Goal: Task Accomplishment & Management: Use online tool/utility

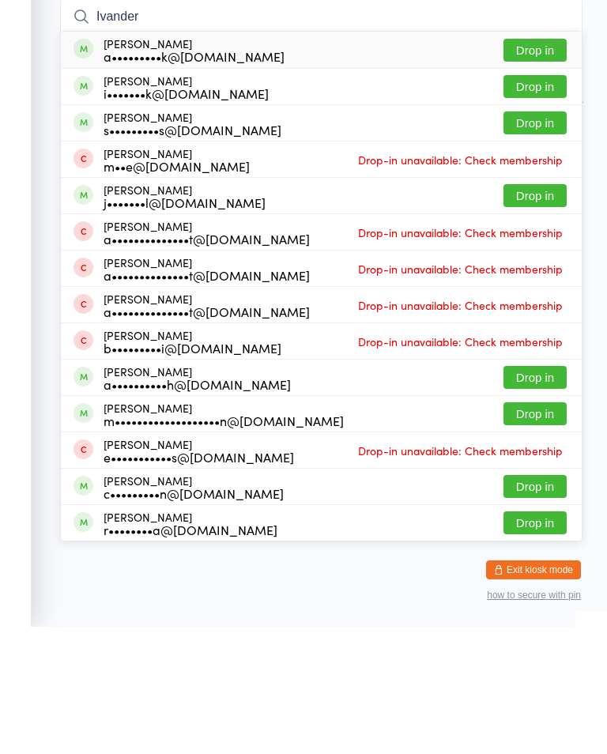
type input "Ivander"
click at [431, 159] on div "[PERSON_NAME] a•••••••••k@[DOMAIN_NAME] Drop in" at bounding box center [321, 177] width 521 height 36
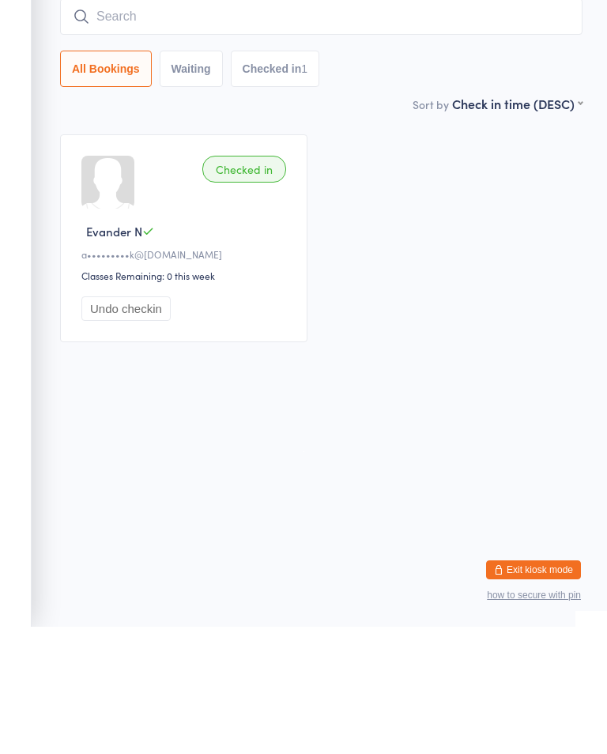
click at [424, 247] on div "Checked in Evander N a•••••••••k@[DOMAIN_NAME] Classes Remaining: 0 this week U…" at bounding box center [321, 365] width 551 height 236
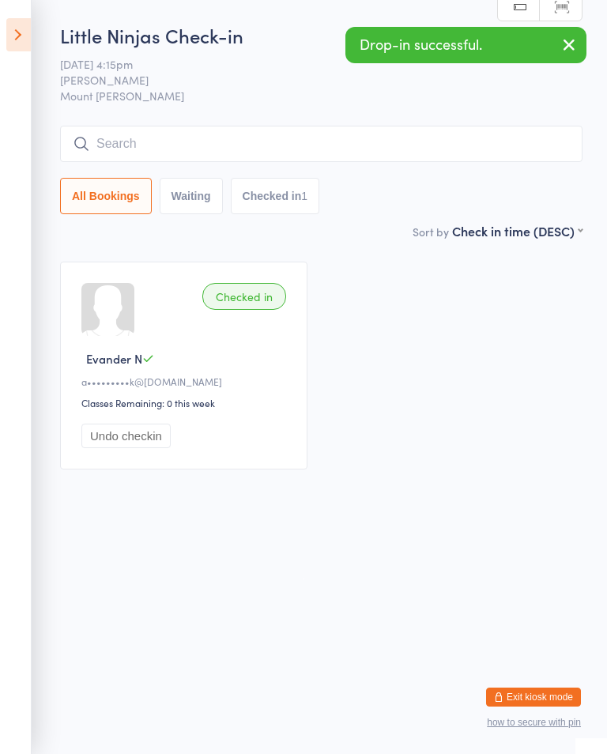
click at [231, 138] on input "search" at bounding box center [321, 144] width 522 height 36
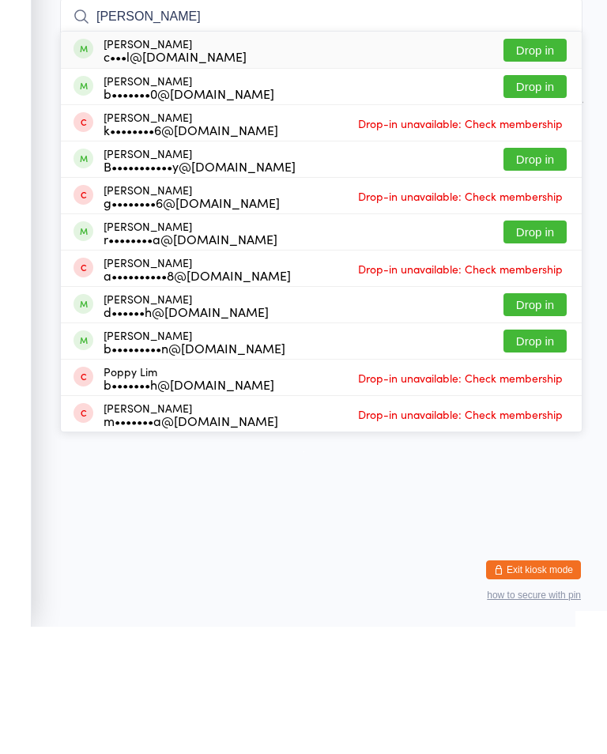
type input "[PERSON_NAME]"
click at [546, 166] on button "Drop in" at bounding box center [534, 177] width 63 height 23
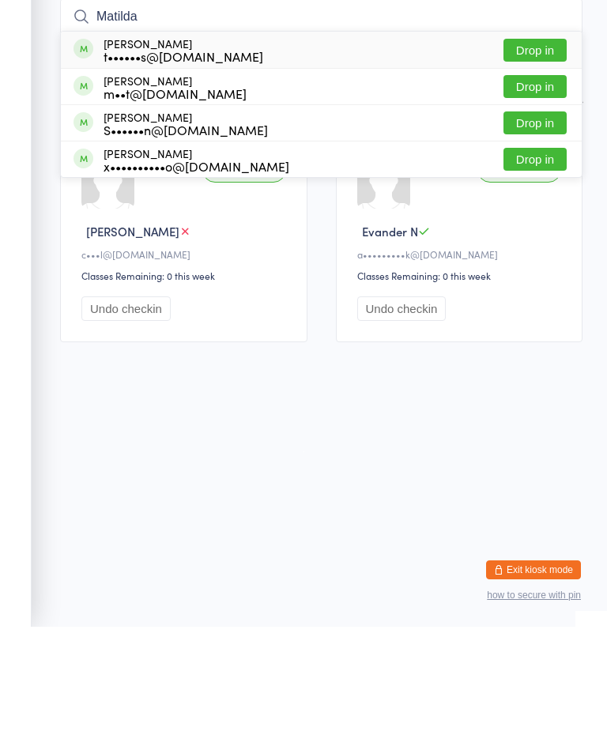
type input "Matilda"
click at [528, 166] on button "Drop in" at bounding box center [534, 177] width 63 height 23
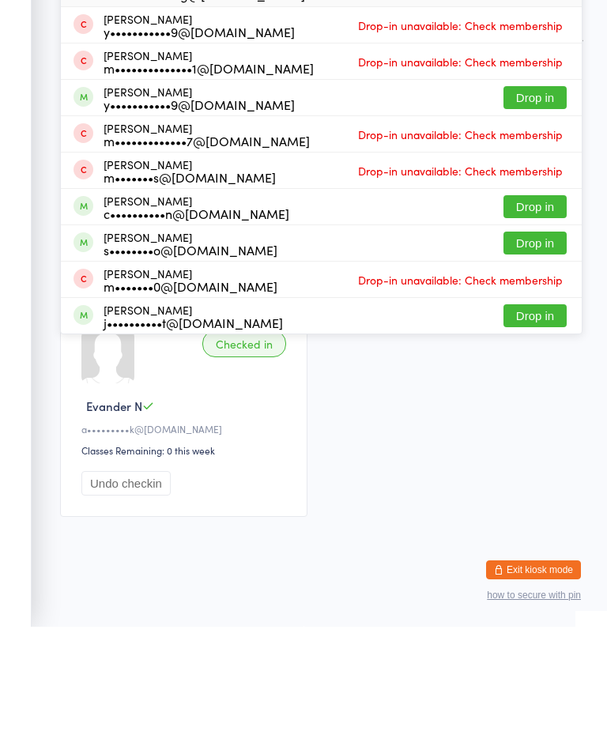
type input "[PERSON_NAME]"
click at [530, 104] on button "Drop in" at bounding box center [534, 115] width 63 height 23
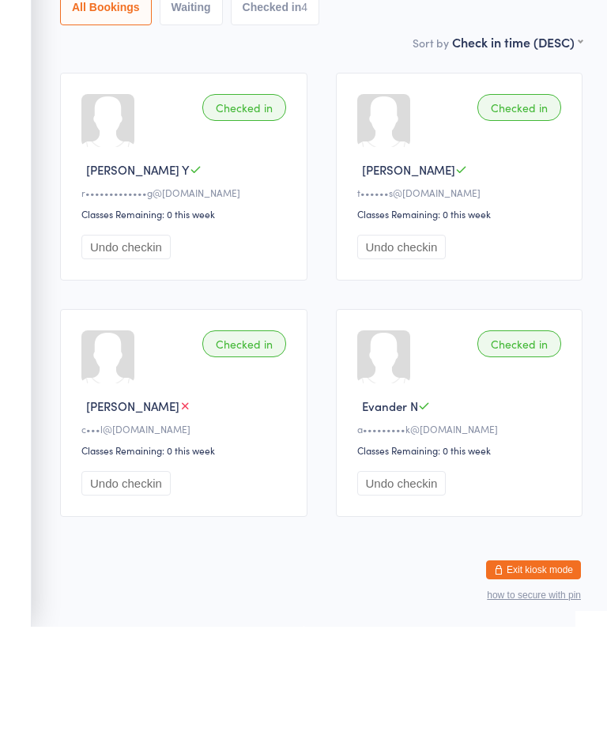
type input "l"
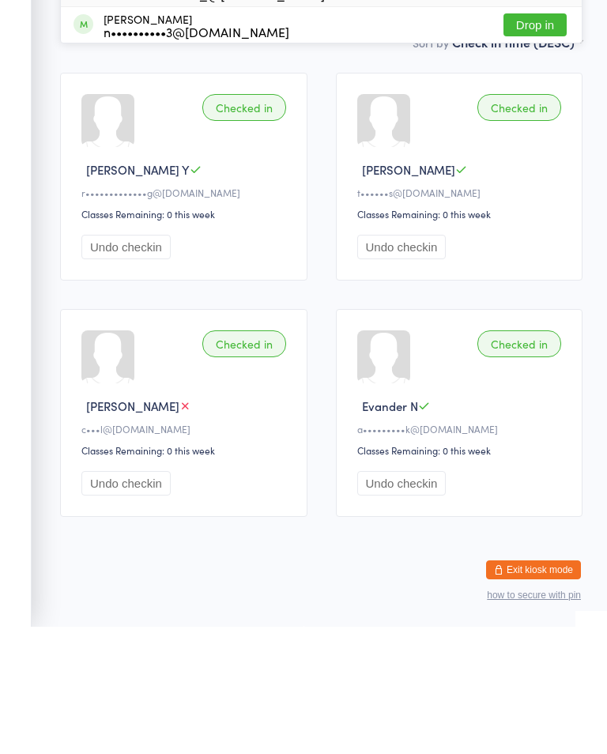
type input "ren"
click at [397, 97] on div "[PERSON_NAME] e••••••••••••••••_@[DOMAIN_NAME] Drop in" at bounding box center [321, 115] width 521 height 36
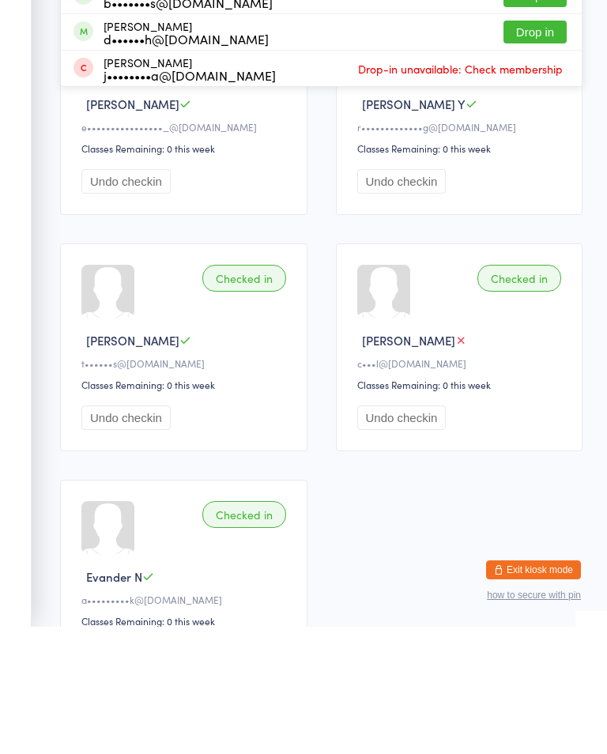
type input "Levi"
click at [547, 90] on button "Drop in" at bounding box center [534, 86] width 63 height 23
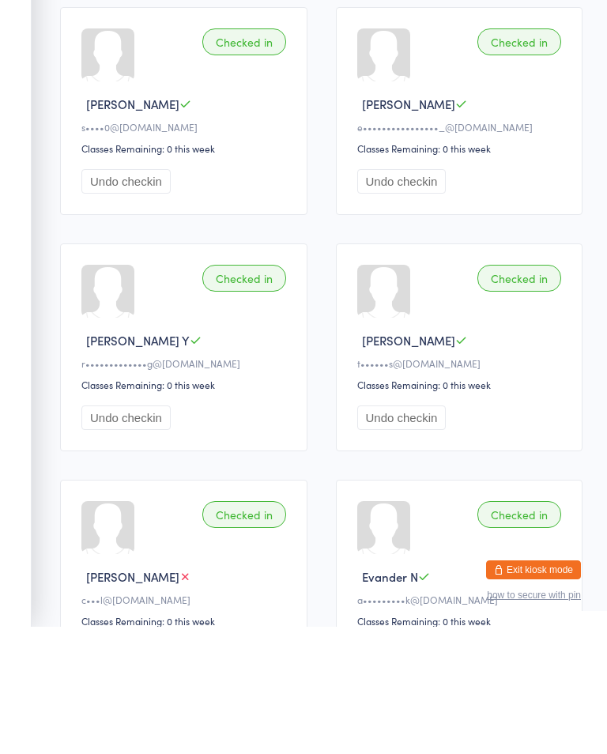
type input "kyd"
click at [514, 52] on button "Drop in" at bounding box center [534, 50] width 63 height 23
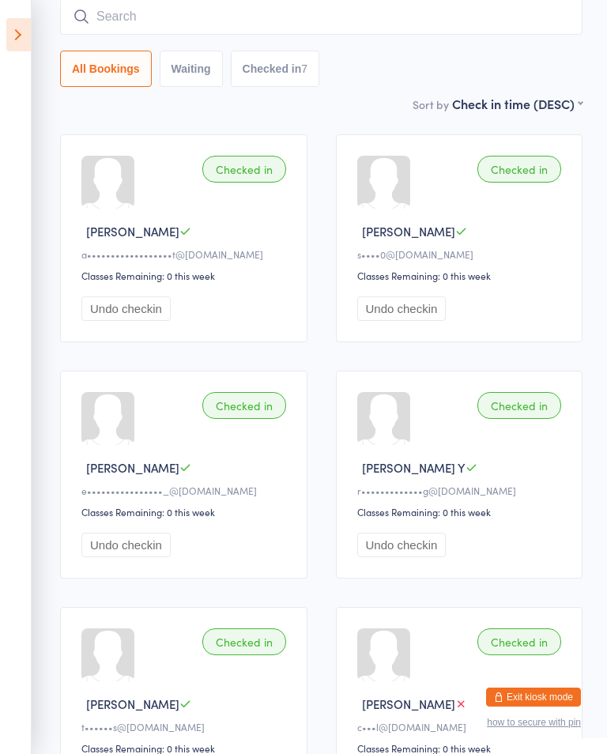
click at [22, 33] on icon at bounding box center [18, 34] width 24 height 33
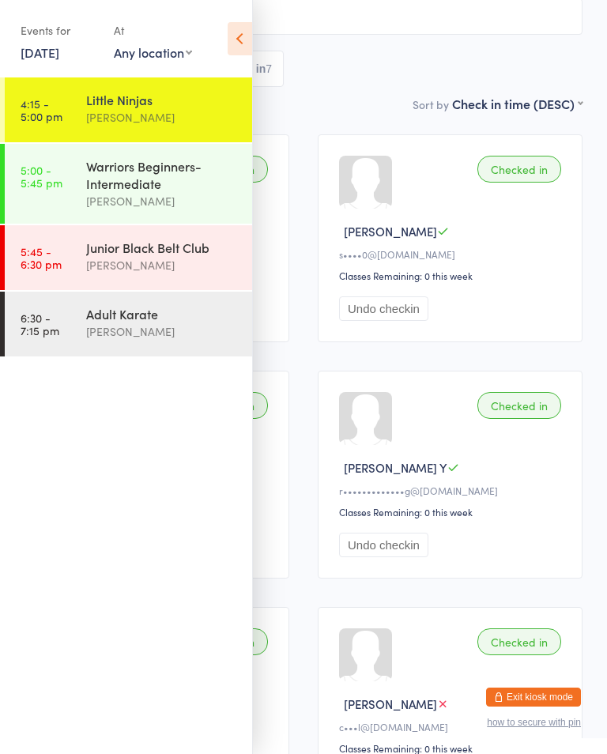
click at [76, 166] on link "5:00 - 5:45 pm Warriors Beginners-Intermediate [PERSON_NAME]" at bounding box center [128, 184] width 247 height 80
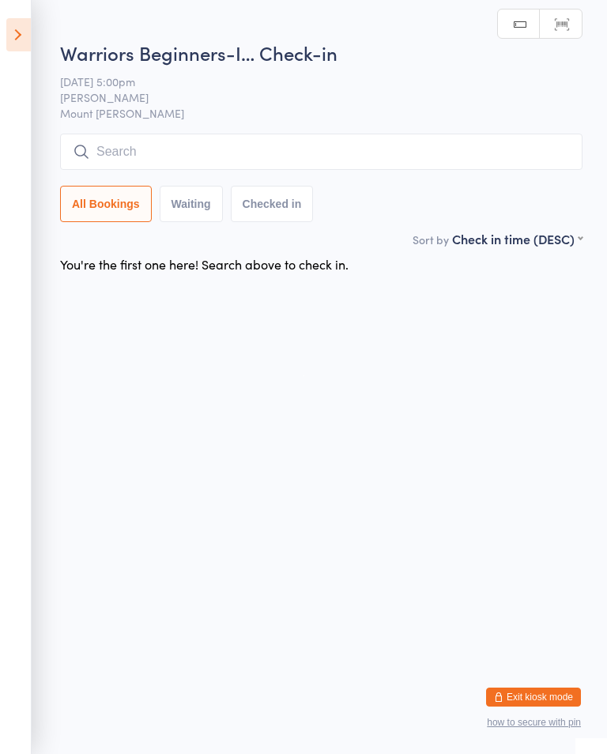
click at [122, 153] on input "search" at bounding box center [321, 152] width 522 height 36
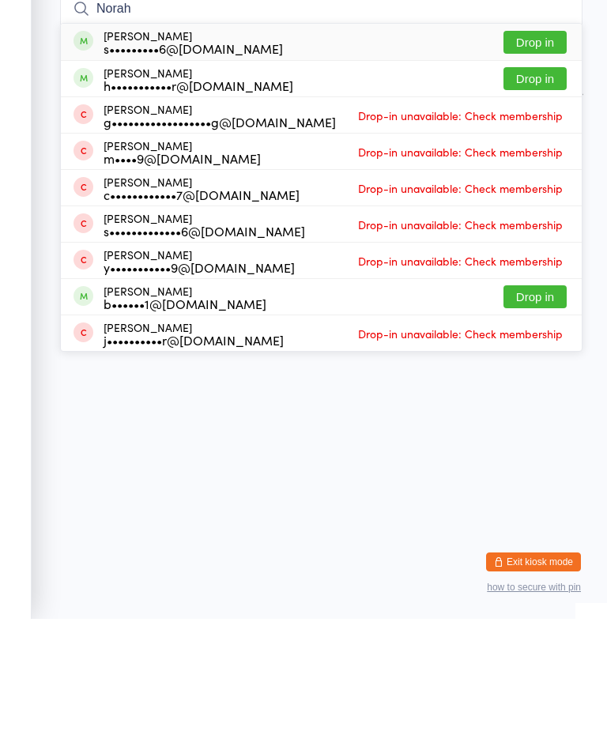
type input "Norah"
click at [530, 166] on button "Drop in" at bounding box center [534, 177] width 63 height 23
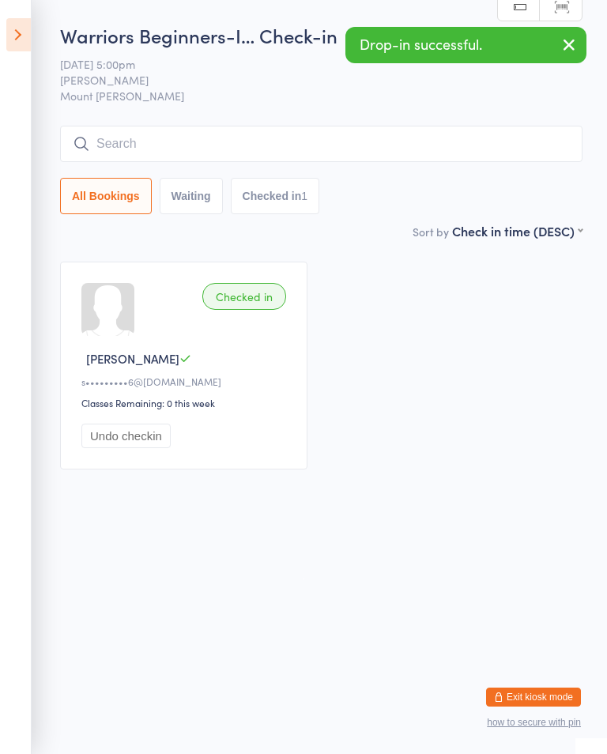
click at [24, 43] on icon at bounding box center [18, 34] width 24 height 33
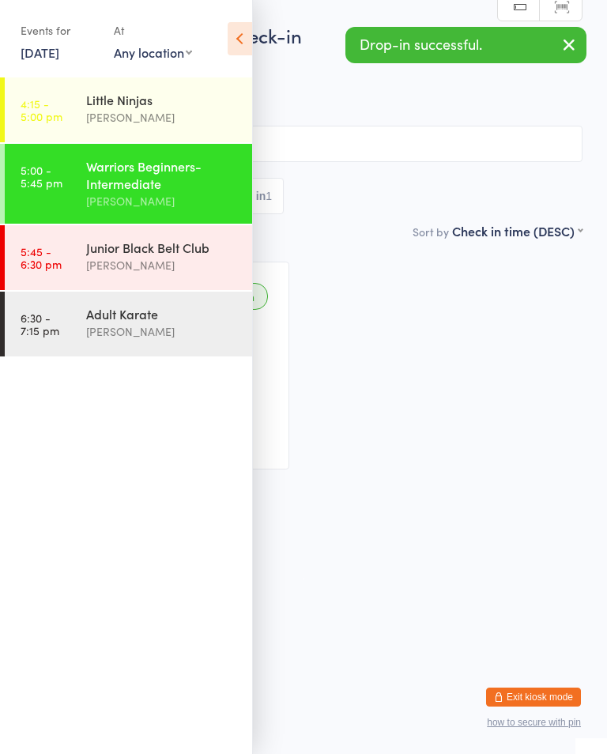
click at [85, 102] on link "4:15 - 5:00 pm Little Ninjas Shihan [PERSON_NAME]" at bounding box center [128, 109] width 247 height 65
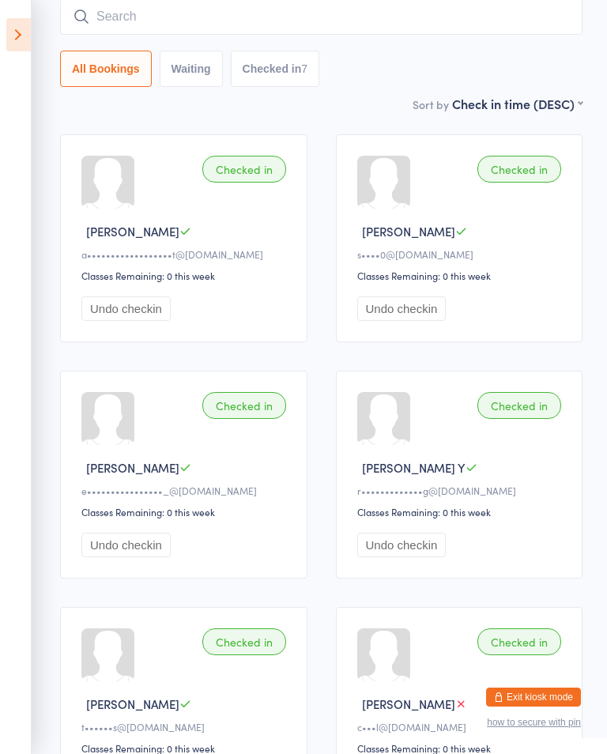
click at [79, 35] on input "search" at bounding box center [321, 16] width 522 height 36
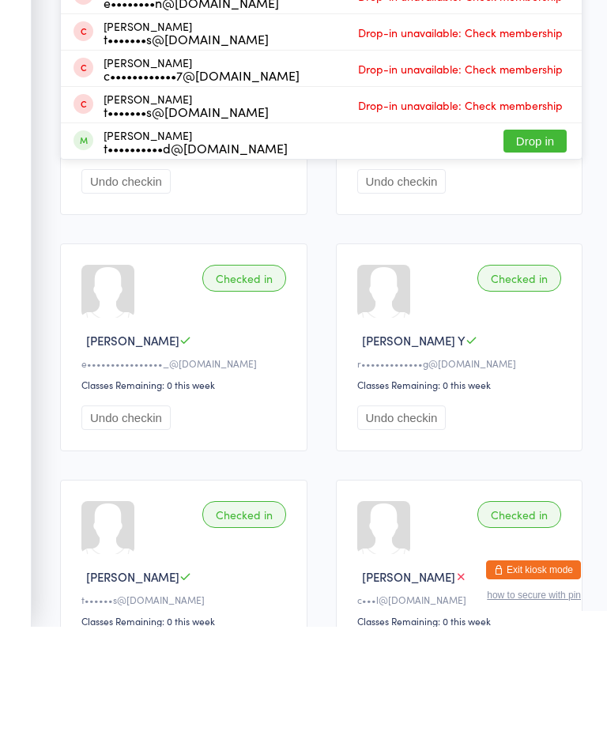
type input "[PERSON_NAME]"
click at [549, 271] on button "Drop in" at bounding box center [534, 268] width 63 height 23
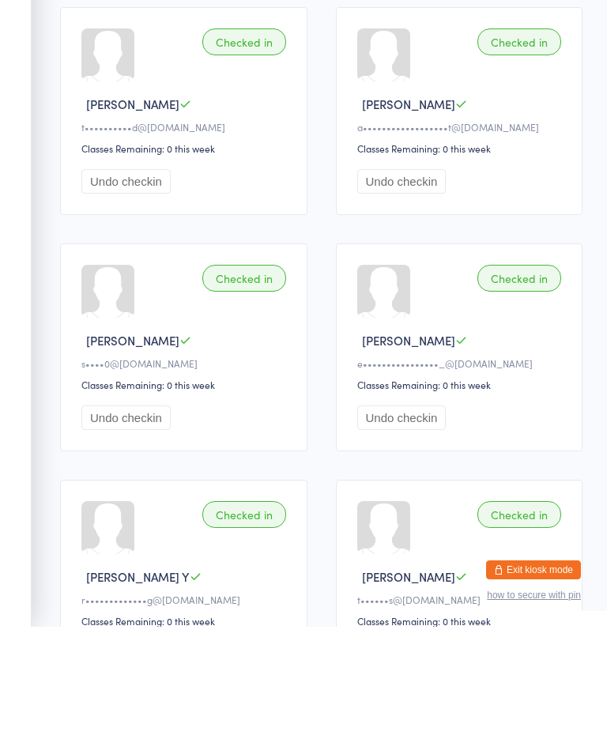
click at [174, 11] on input "search" at bounding box center [321, 16] width 522 height 36
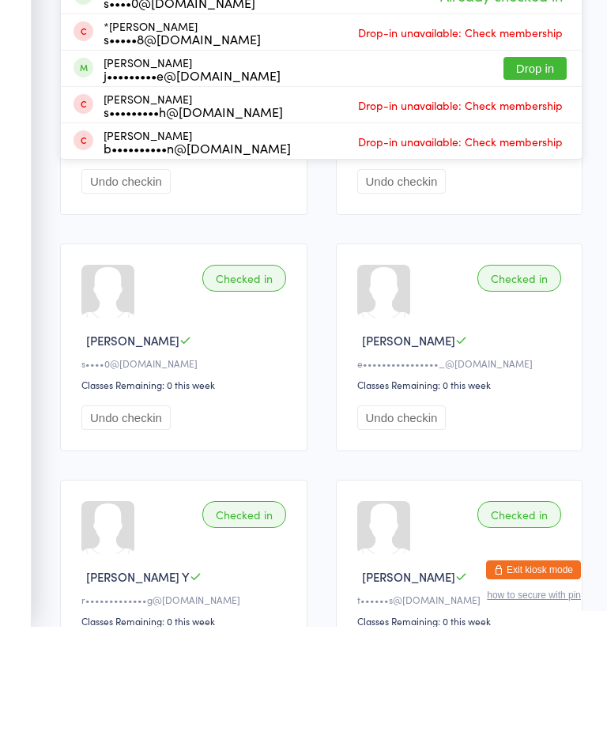
type input "Le"
click at [533, 193] on button "Drop in" at bounding box center [534, 195] width 63 height 23
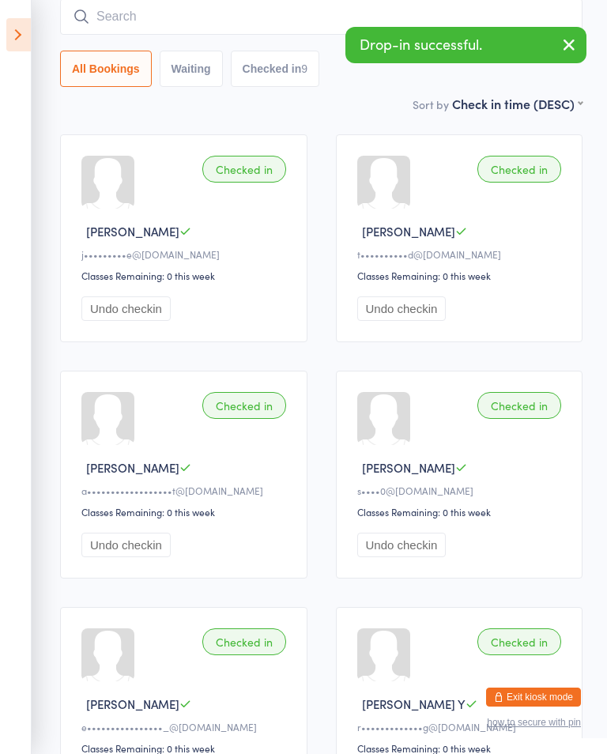
click at [29, 32] on icon at bounding box center [18, 34] width 24 height 33
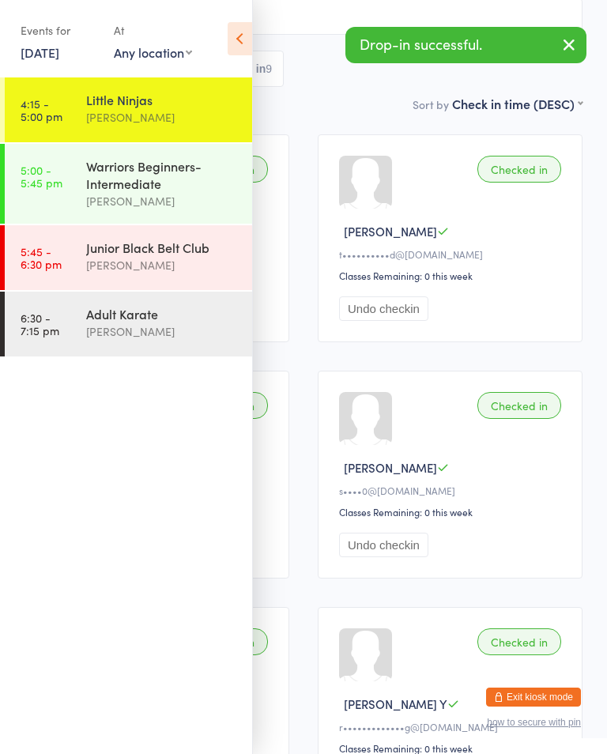
click at [187, 201] on div "[PERSON_NAME]" at bounding box center [162, 201] width 153 height 18
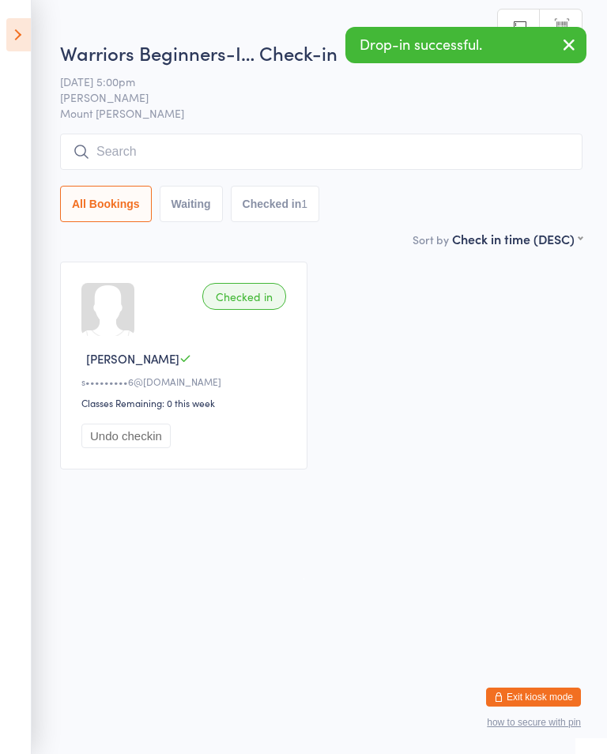
click at [297, 150] on input "search" at bounding box center [321, 152] width 522 height 36
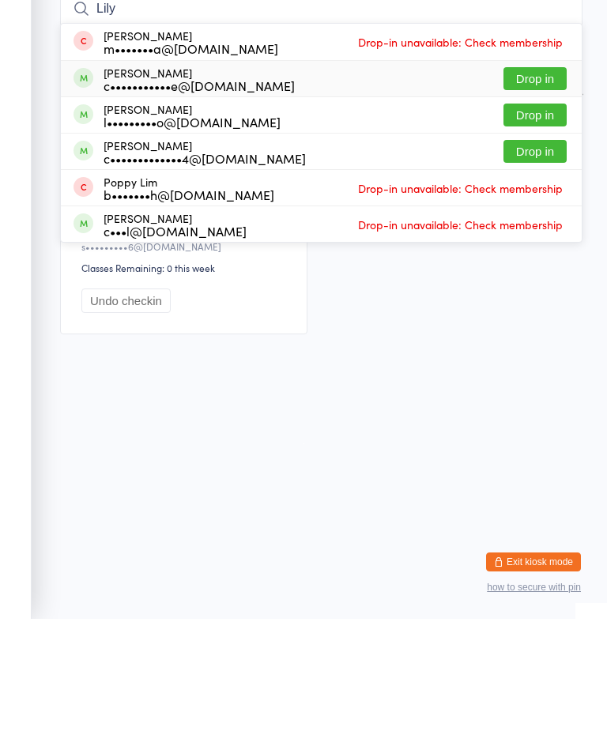
type input "Lily"
click at [563, 202] on button "Drop in" at bounding box center [534, 213] width 63 height 23
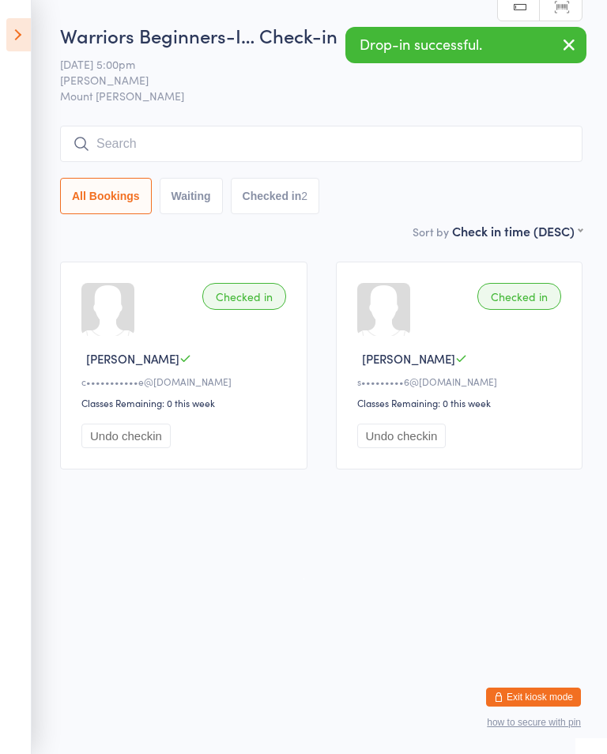
click at [30, 23] on icon at bounding box center [18, 34] width 24 height 33
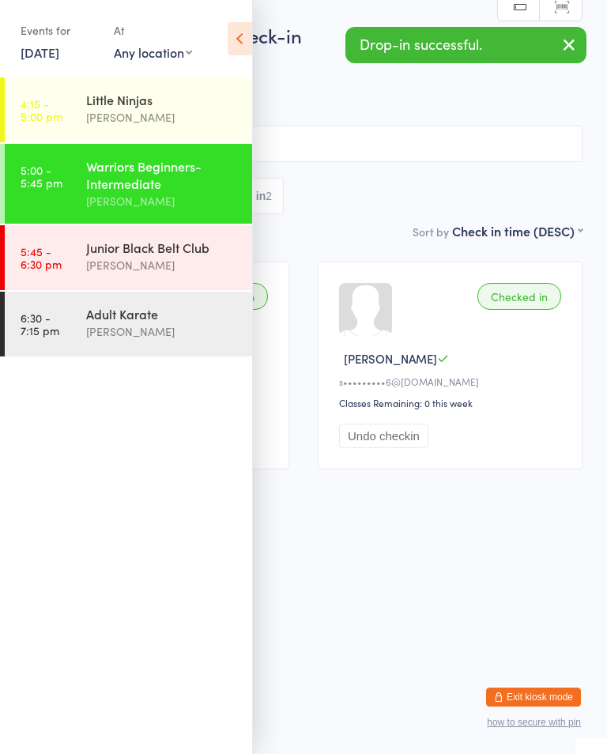
click at [98, 115] on div "[PERSON_NAME]" at bounding box center [162, 117] width 153 height 18
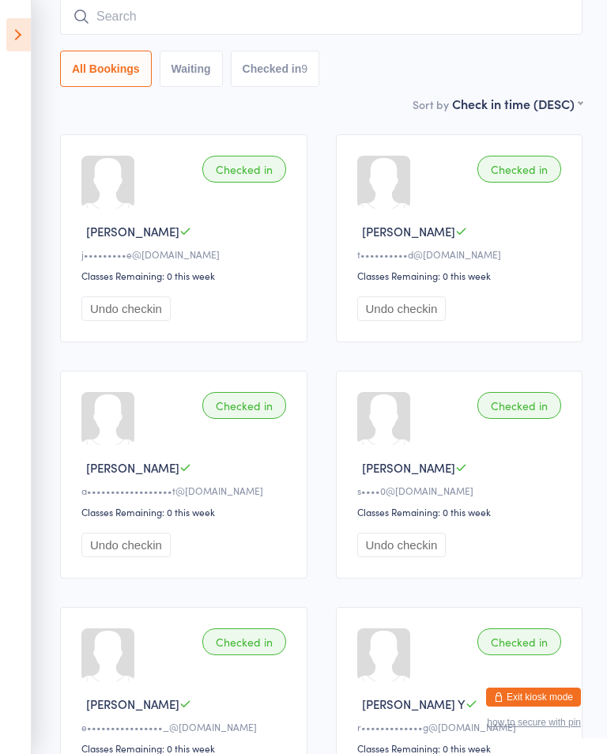
click at [406, 35] on input "search" at bounding box center [321, 16] width 522 height 36
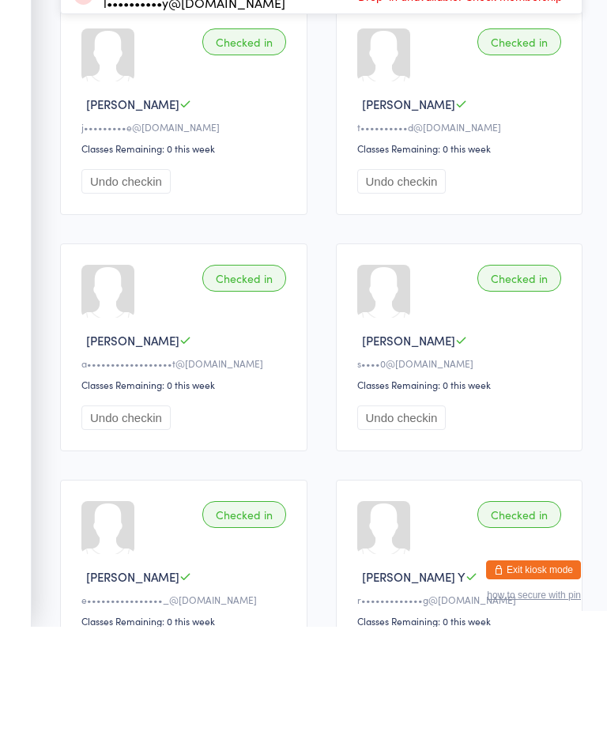
type input "[PERSON_NAME]"
click at [536, 45] on button "Drop in" at bounding box center [534, 50] width 63 height 23
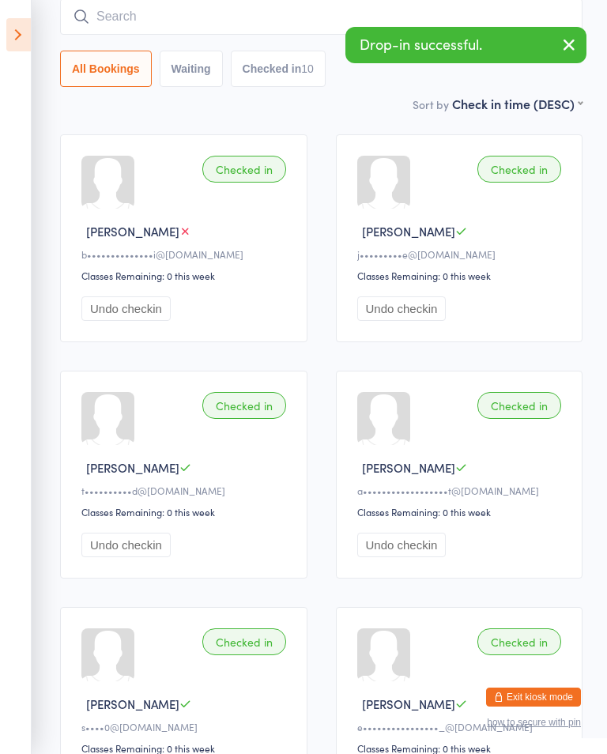
click at [22, 28] on icon at bounding box center [18, 34] width 24 height 33
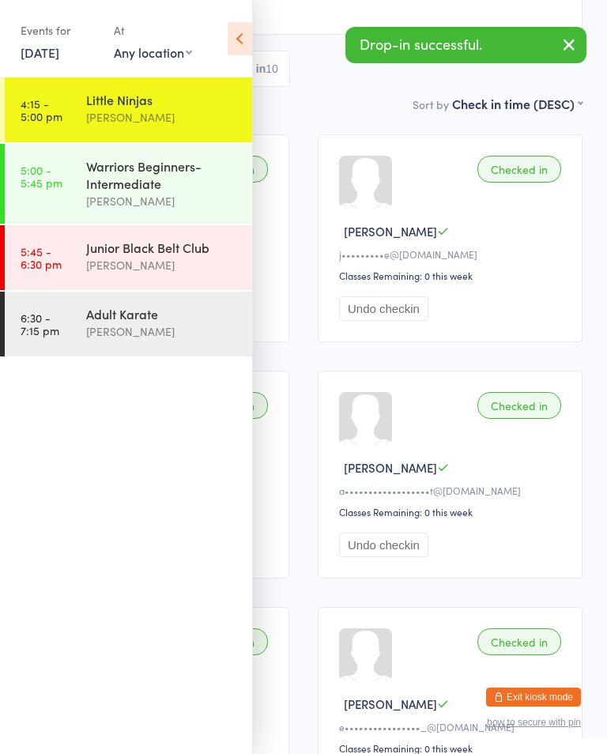
click at [152, 183] on div "Warriors Beginners-Intermediate" at bounding box center [162, 174] width 153 height 35
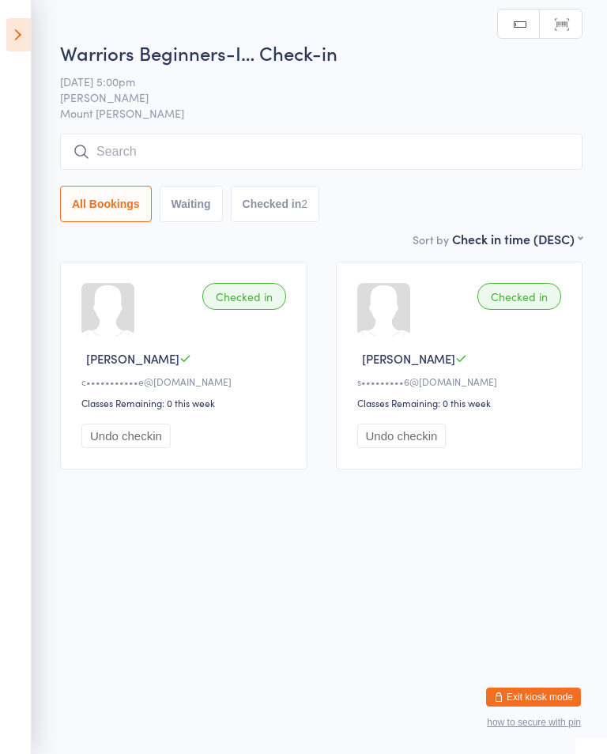
click at [261, 142] on input "search" at bounding box center [321, 152] width 522 height 36
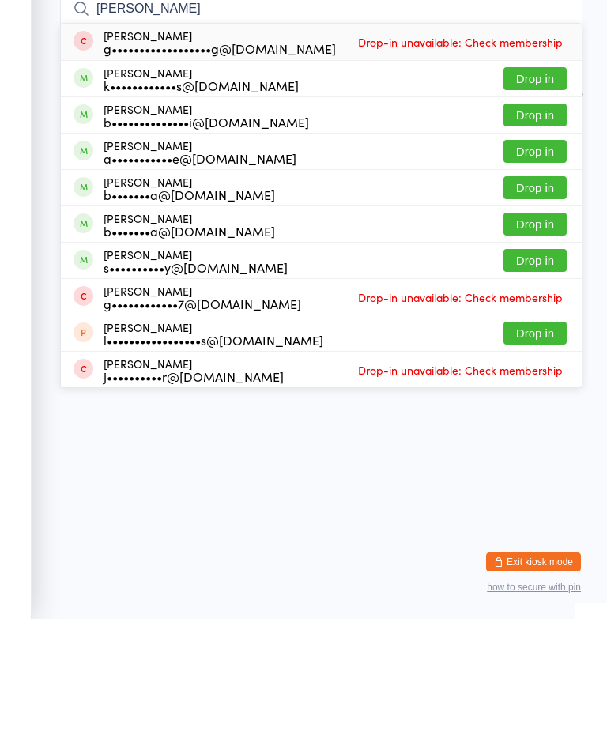
type input "[PERSON_NAME]"
click at [539, 239] on button "Drop in" at bounding box center [534, 250] width 63 height 23
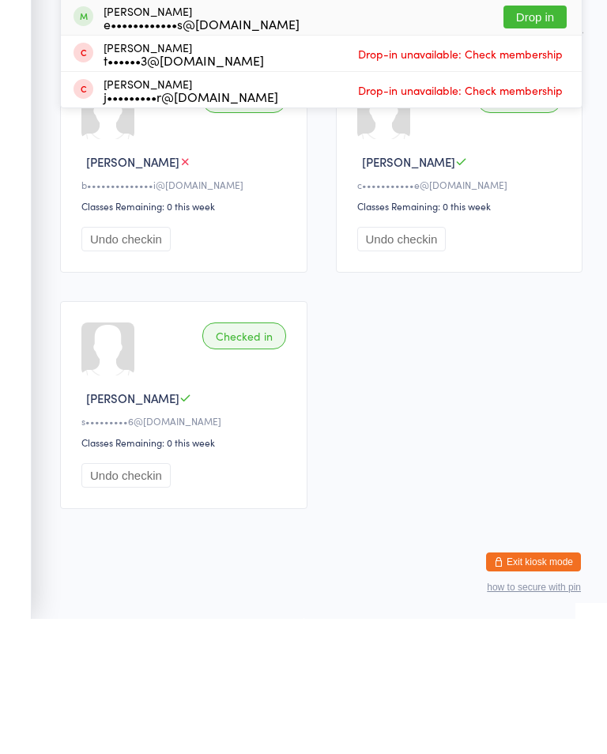
type input "bi"
click at [300, 134] on div "[PERSON_NAME] e••••••••••••s@[DOMAIN_NAME] Drop in" at bounding box center [321, 152] width 521 height 36
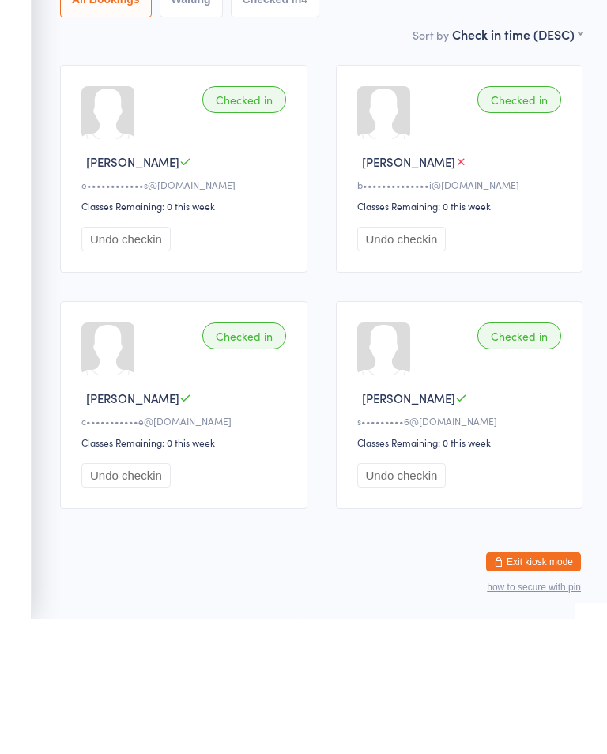
click at [239, 221] on div "Checked in" at bounding box center [244, 234] width 84 height 27
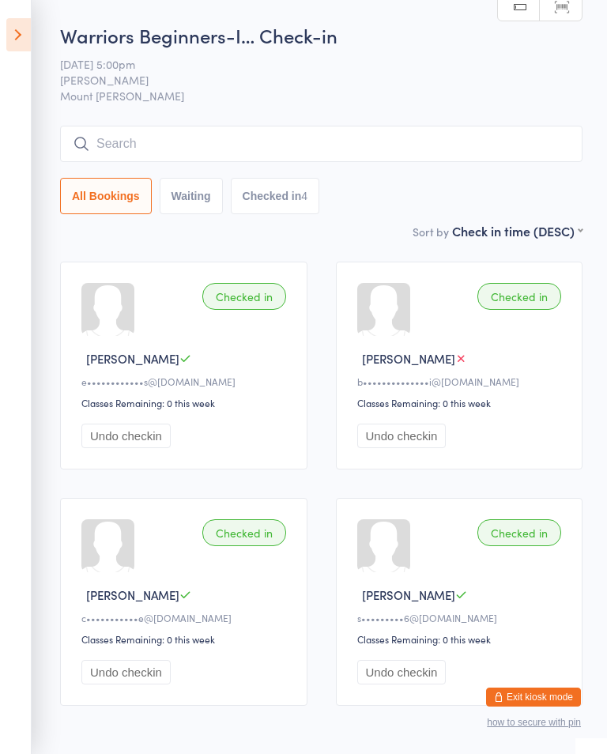
click at [22, 37] on icon at bounding box center [18, 34] width 24 height 33
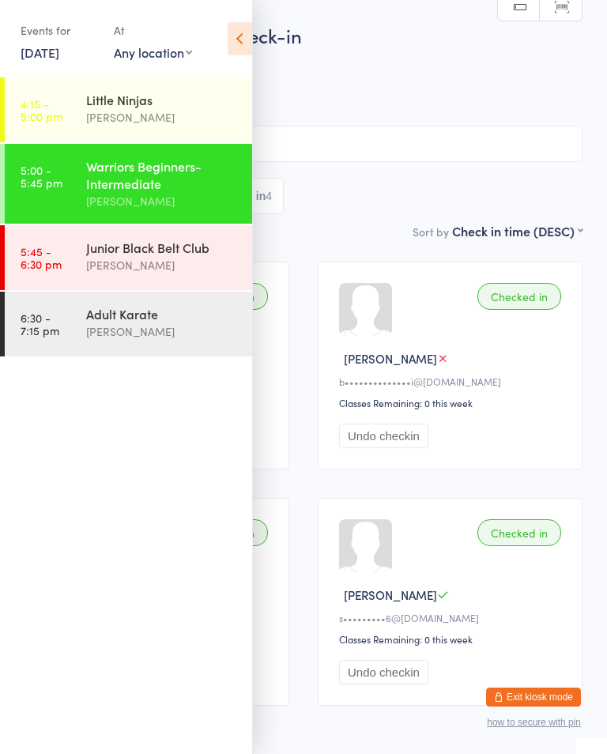
click at [78, 258] on link "5:45 - 6:30 pm Junior Black Belt Club [PERSON_NAME]" at bounding box center [128, 257] width 247 height 65
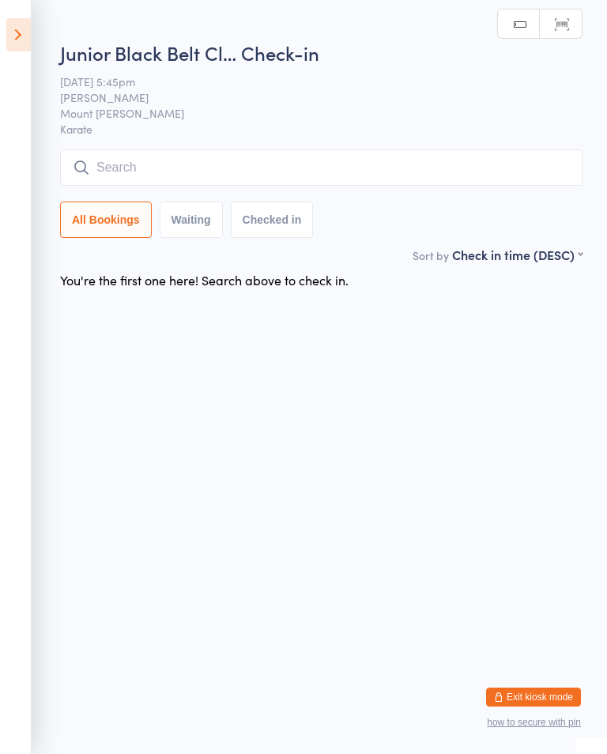
click at [374, 159] on input "search" at bounding box center [321, 167] width 522 height 36
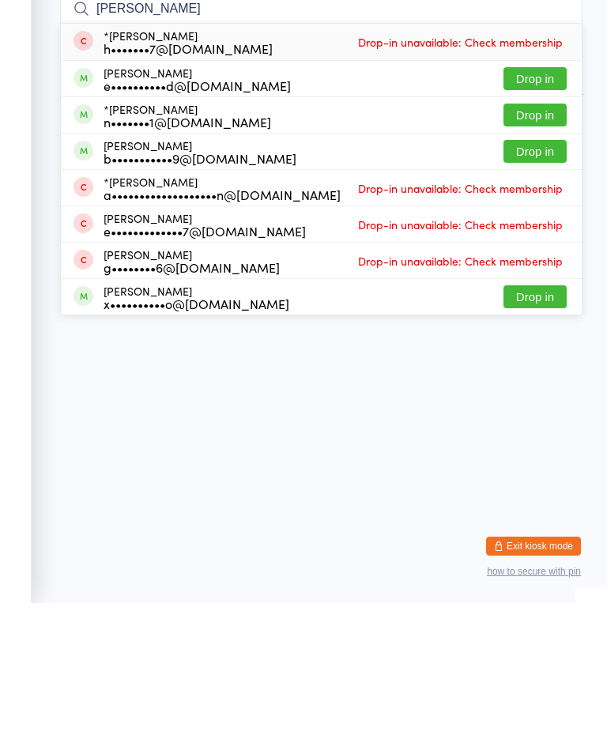
type input "[PERSON_NAME]"
click at [559, 291] on button "Drop in" at bounding box center [534, 302] width 63 height 23
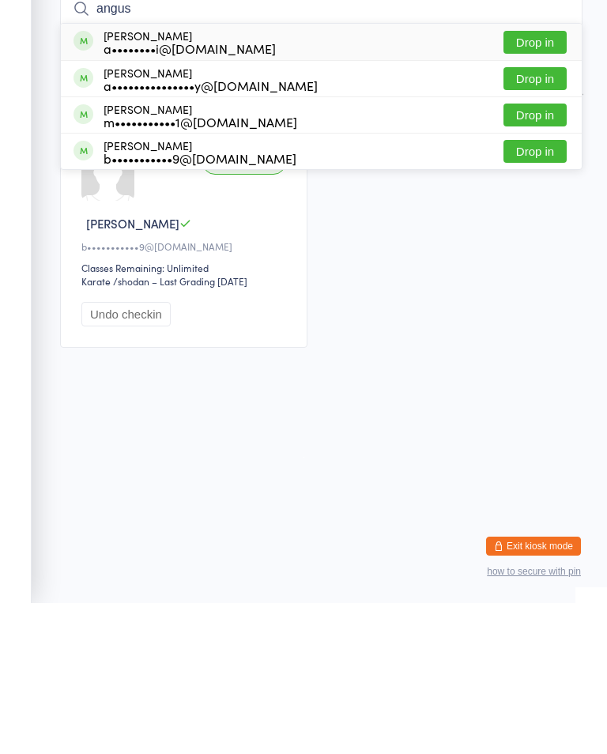
type input "angus"
click at [558, 291] on button "Drop in" at bounding box center [534, 302] width 63 height 23
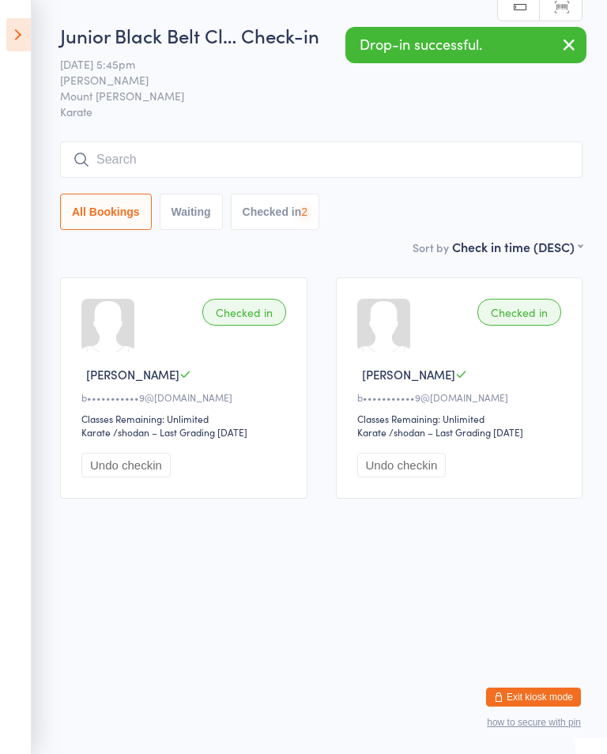
click at [28, 19] on icon at bounding box center [18, 34] width 24 height 33
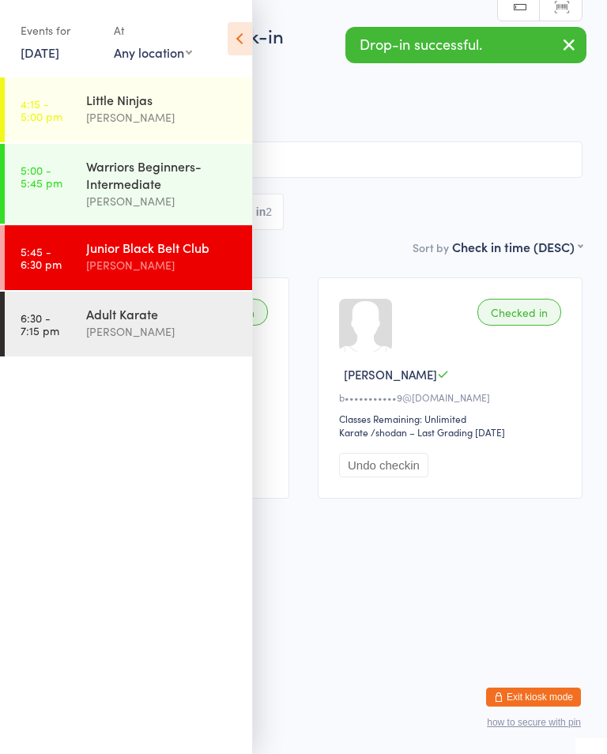
click at [127, 185] on div "Warriors Beginners-Intermediate" at bounding box center [162, 174] width 153 height 35
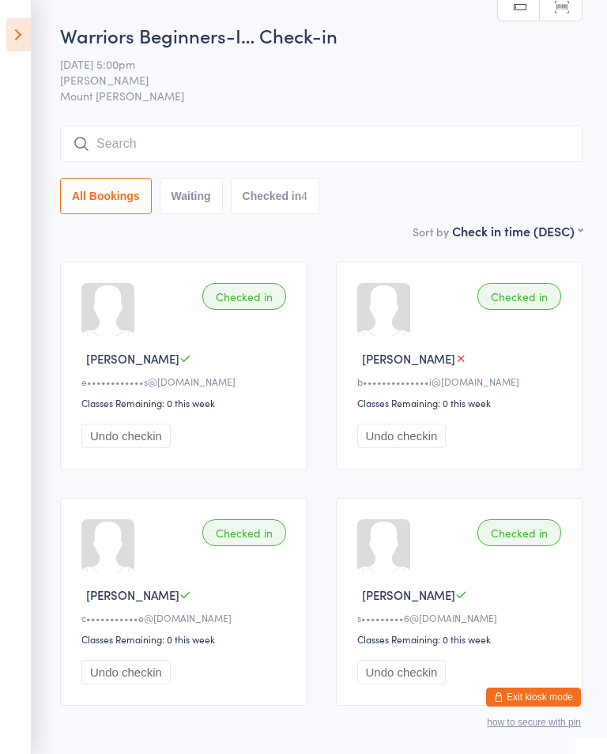
click at [22, 42] on icon at bounding box center [18, 34] width 24 height 33
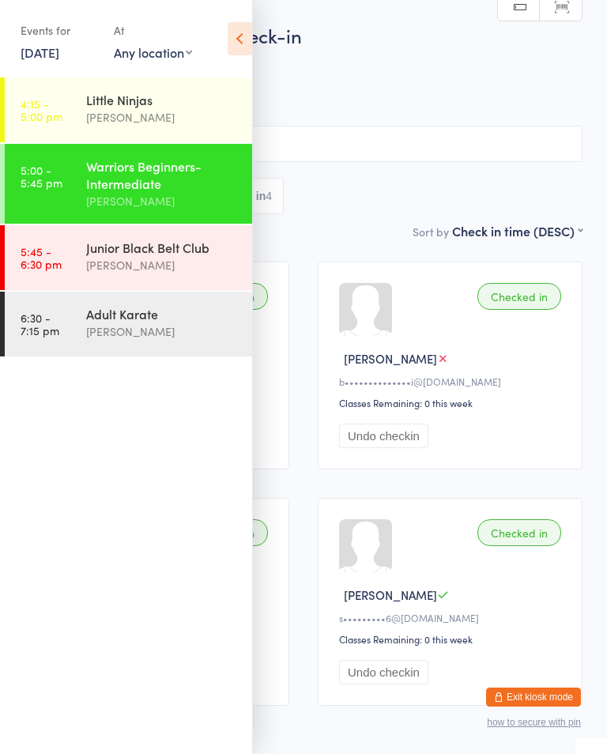
click at [40, 253] on time "5:45 - 6:30 pm" at bounding box center [41, 257] width 41 height 25
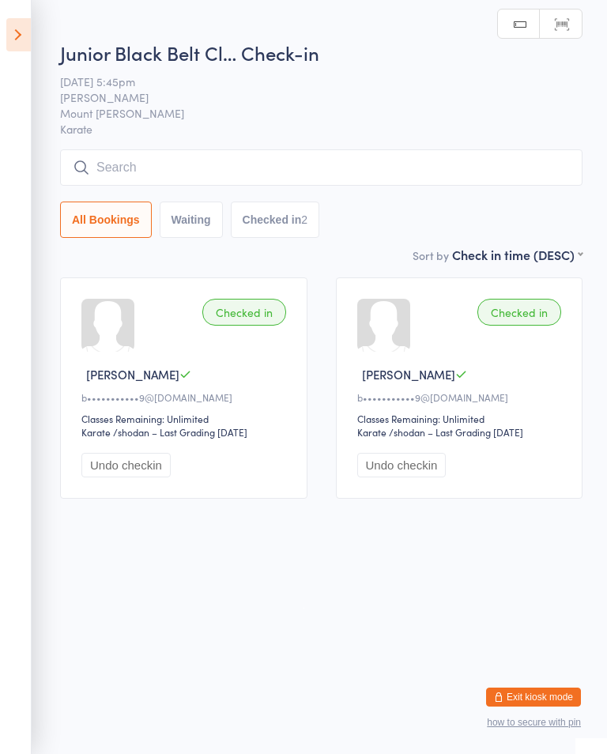
click at [122, 180] on input "search" at bounding box center [321, 167] width 522 height 36
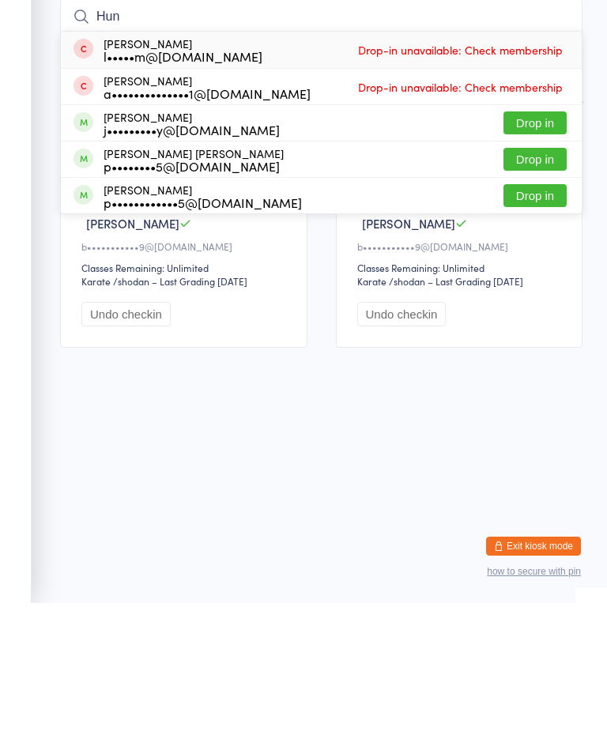
type input "Hun"
click at [563, 262] on button "Drop in" at bounding box center [534, 273] width 63 height 23
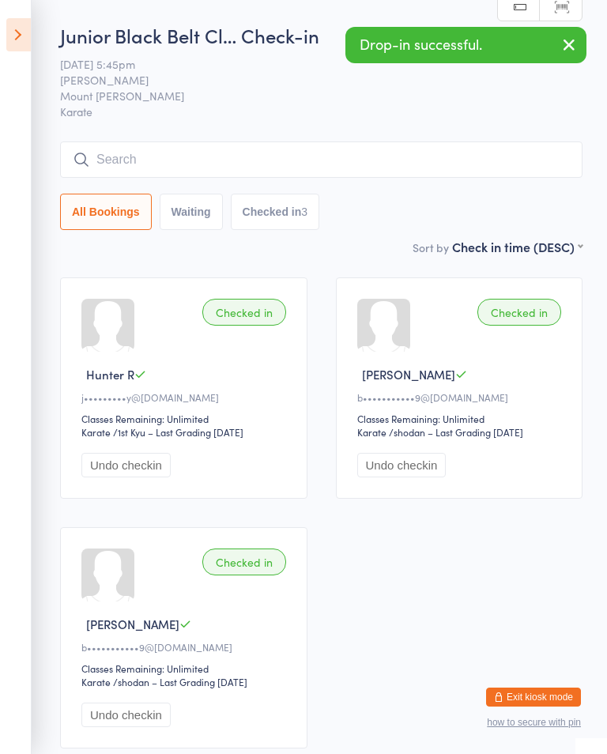
click at [24, 43] on icon at bounding box center [18, 34] width 24 height 33
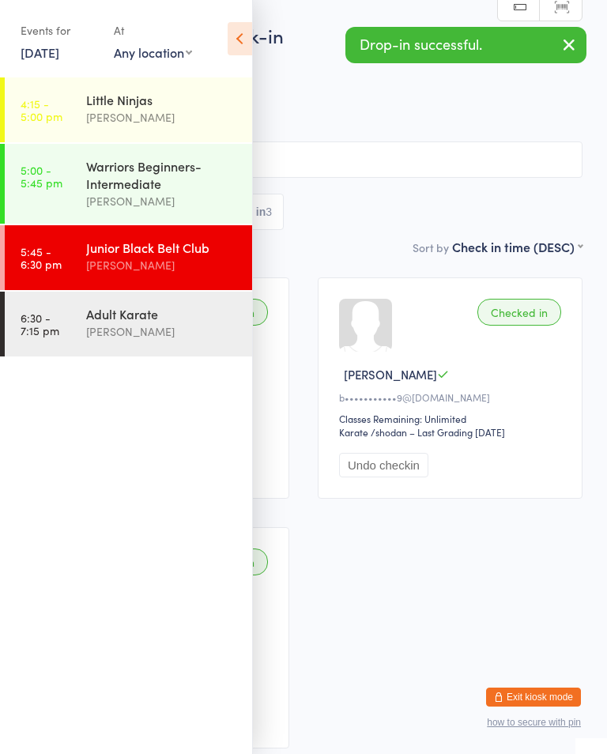
click at [51, 204] on link "5:00 - 5:45 pm Warriors Beginners-Intermediate [PERSON_NAME]" at bounding box center [128, 184] width 247 height 80
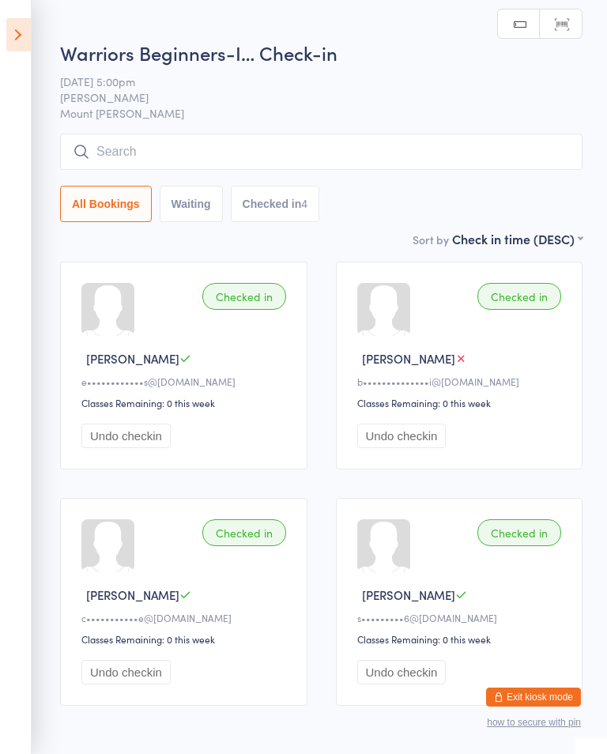
click at [171, 137] on input "search" at bounding box center [321, 152] width 522 height 36
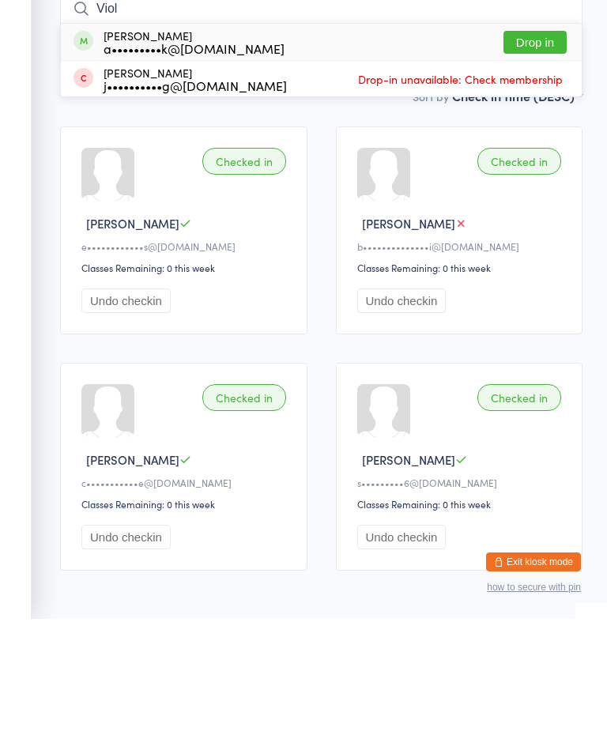
type input "Viol"
click at [539, 166] on button "Drop in" at bounding box center [534, 177] width 63 height 23
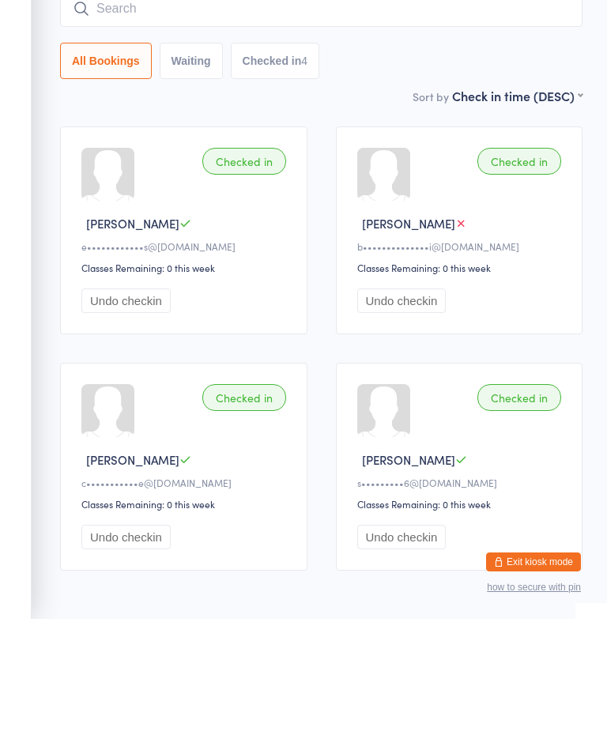
scroll to position [82, 0]
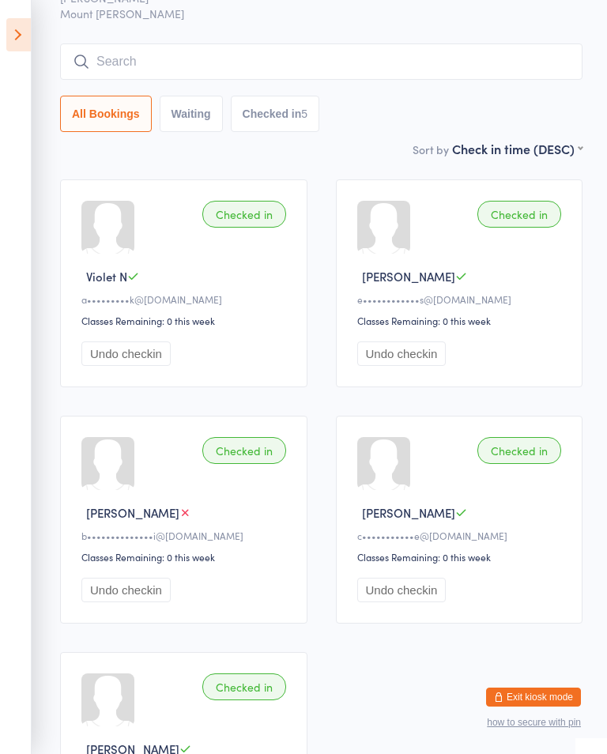
click at [469, 59] on input "search" at bounding box center [321, 61] width 522 height 36
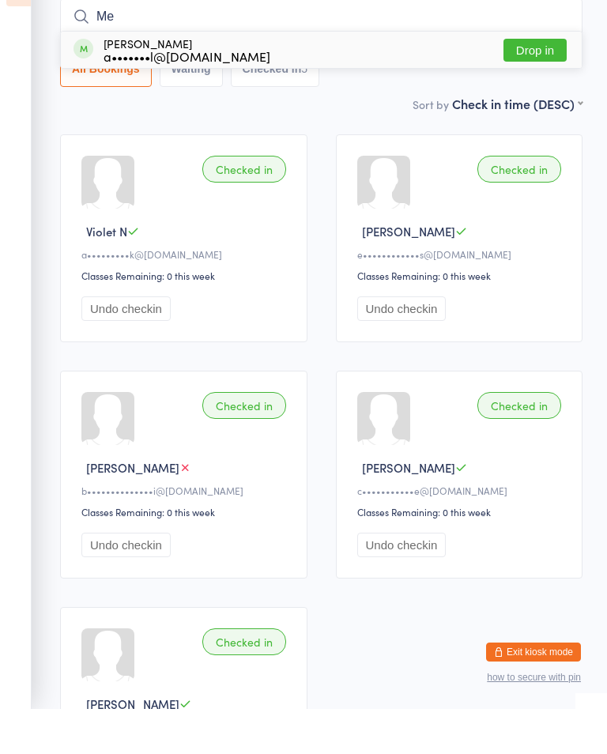
type input "Me"
click at [539, 84] on button "Drop in" at bounding box center [534, 95] width 63 height 23
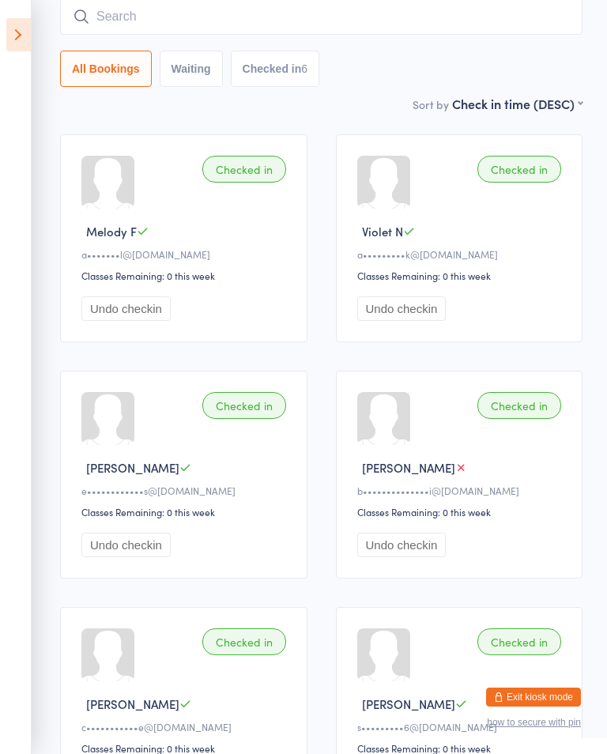
click at [414, 29] on input "search" at bounding box center [321, 16] width 522 height 36
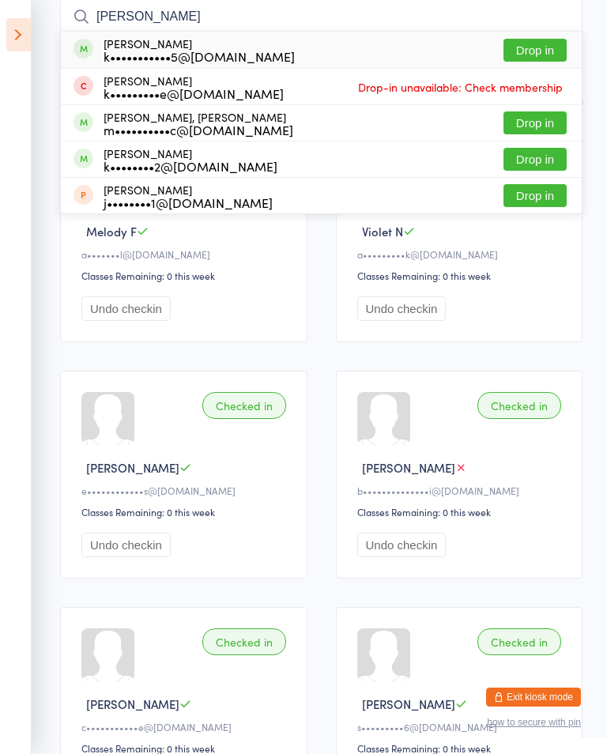
type input "[PERSON_NAME]"
click at [198, 124] on div "m••••••••••c@[DOMAIN_NAME]" at bounding box center [199, 129] width 190 height 13
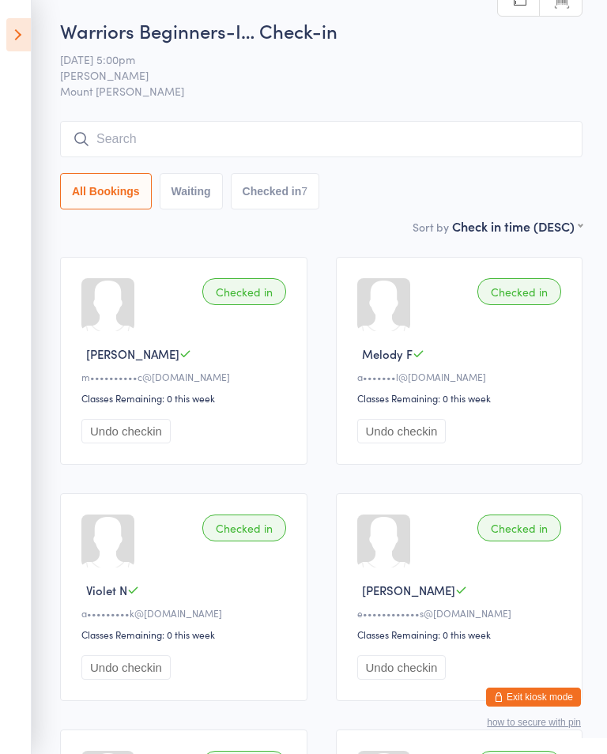
scroll to position [0, 0]
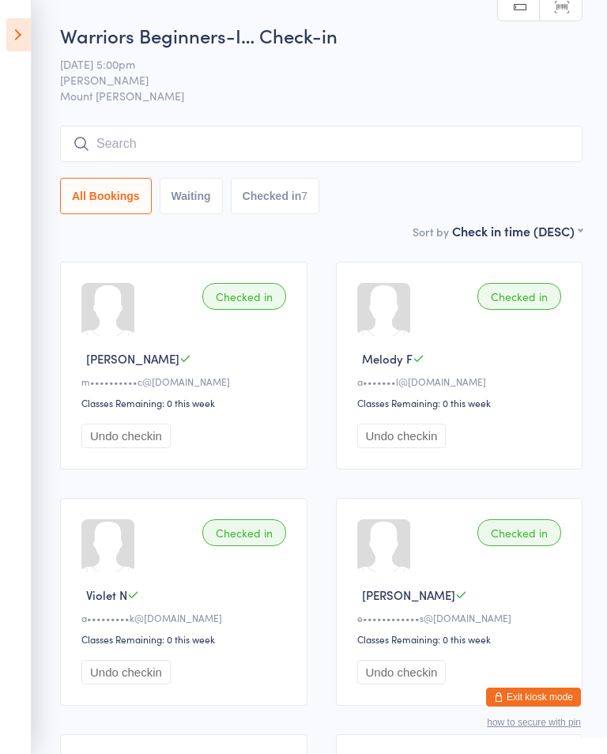
click at [29, 17] on aside "Events for [DATE] [DATE] [DATE] Sun Mon Tue Wed Thu Fri Sat 40 28 29 30 01 02 0…" at bounding box center [16, 377] width 32 height 754
click at [26, 24] on icon at bounding box center [18, 34] width 24 height 33
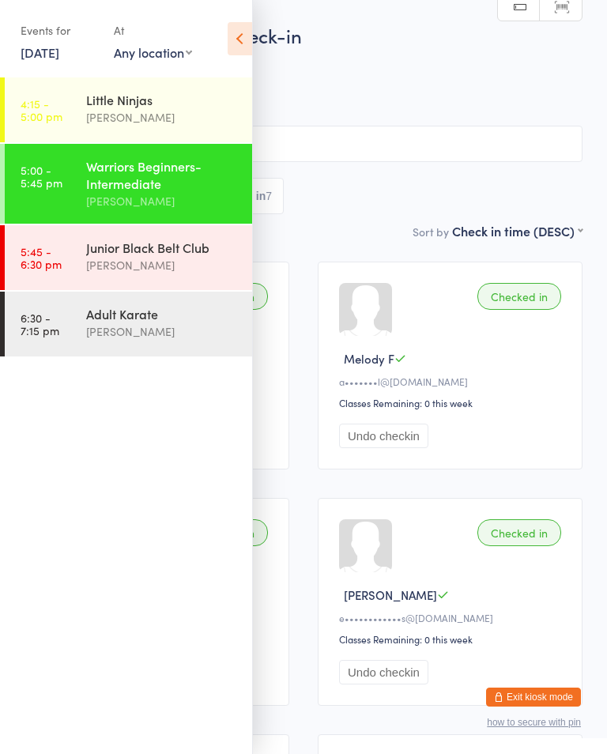
click at [24, 16] on div "Events for [DATE] [DATE] [DATE] Sun Mon Tue Wed Thu Fri Sat 40 28 29 30 01 02 0…" at bounding box center [126, 40] width 252 height 80
click at [96, 250] on div "Junior Black Belt Club" at bounding box center [162, 247] width 153 height 17
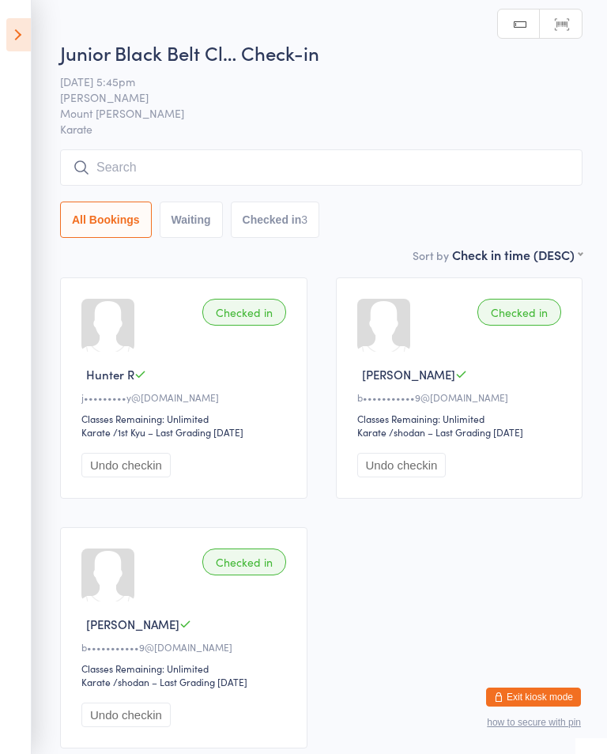
click at [119, 146] on div "Junior Black Belt Cl… Check-in [DATE] 5:45pm Shihan [PERSON_NAME] Mount [PERSON…" at bounding box center [321, 143] width 522 height 206
click at [118, 178] on input "search" at bounding box center [321, 167] width 522 height 36
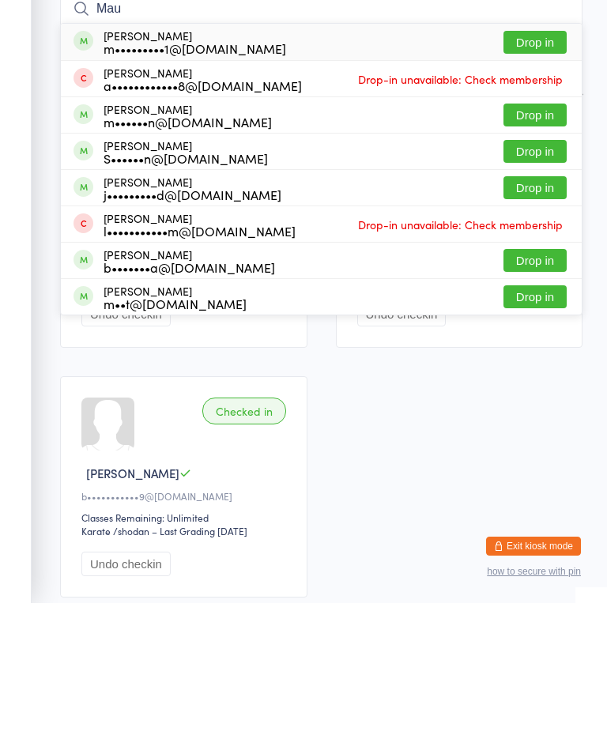
type input "Mau"
click at [528, 254] on button "Drop in" at bounding box center [534, 265] width 63 height 23
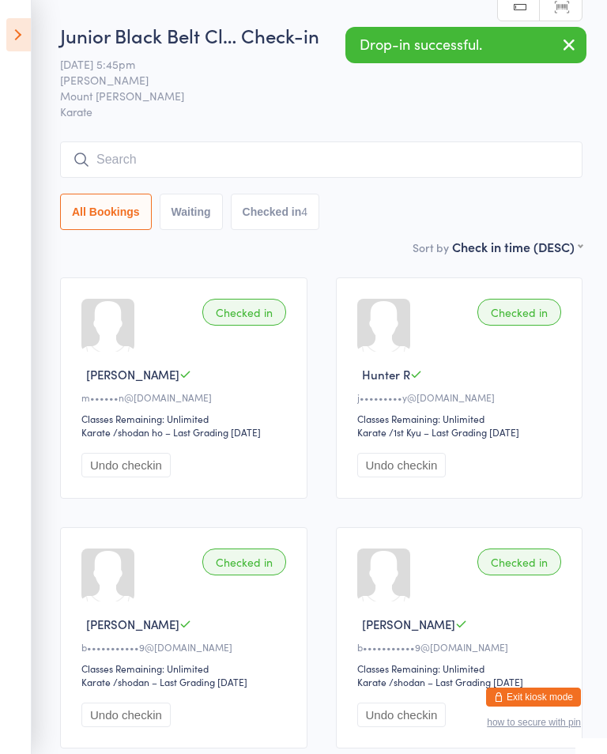
click at [28, 25] on icon at bounding box center [18, 34] width 24 height 33
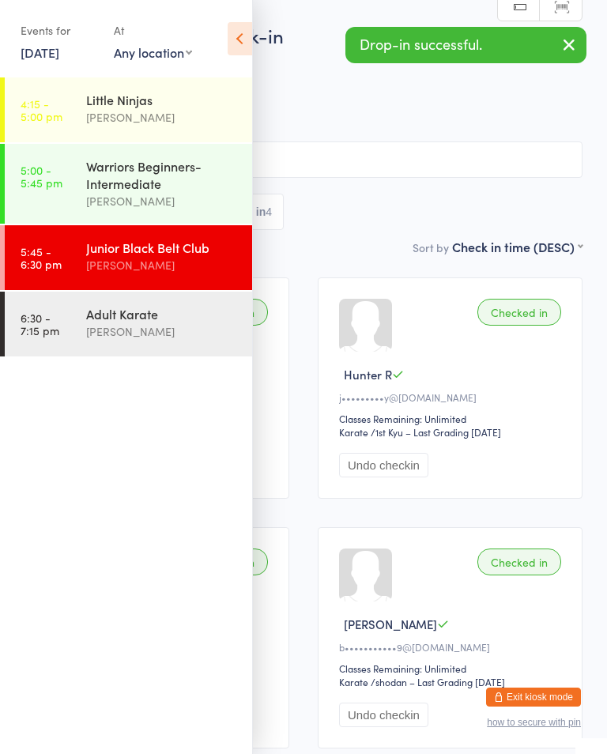
click at [80, 183] on link "5:00 - 5:45 pm Warriors Beginners-Intermediate [PERSON_NAME]" at bounding box center [128, 184] width 247 height 80
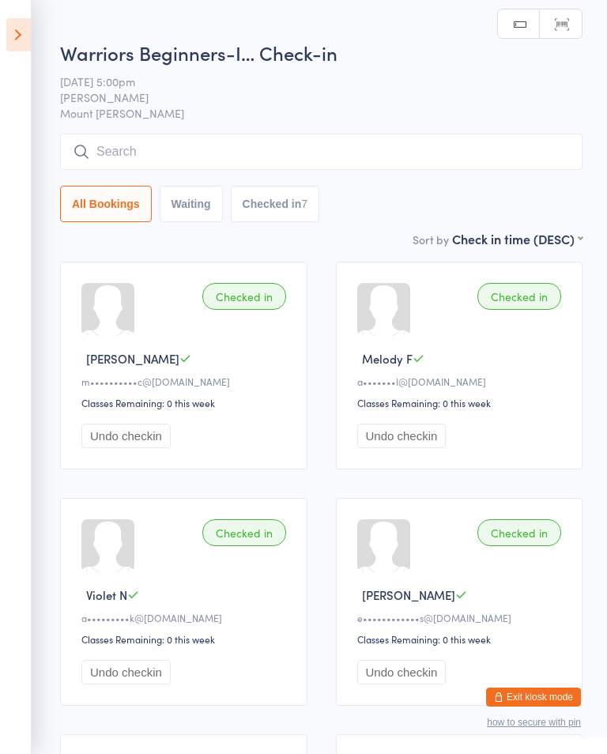
click at [337, 153] on input "search" at bounding box center [321, 152] width 522 height 36
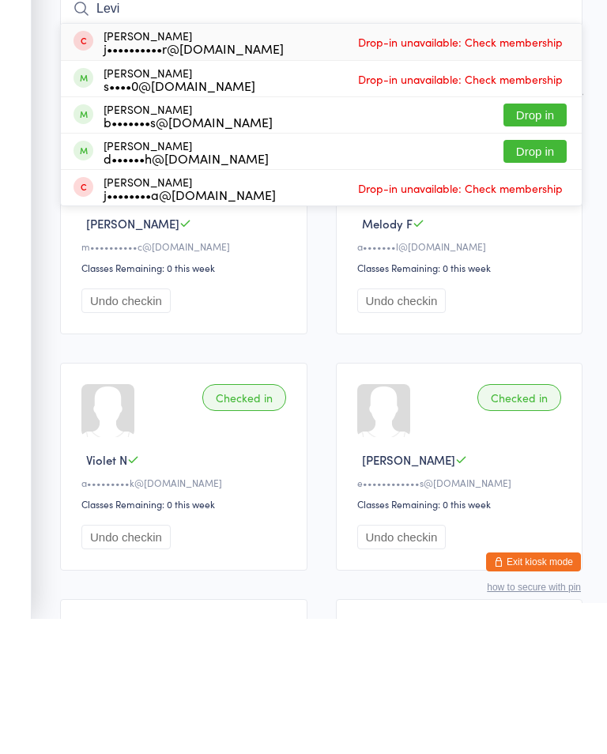
type input "Levi"
click at [149, 250] on div "b•••••••s@[DOMAIN_NAME]" at bounding box center [188, 256] width 169 height 13
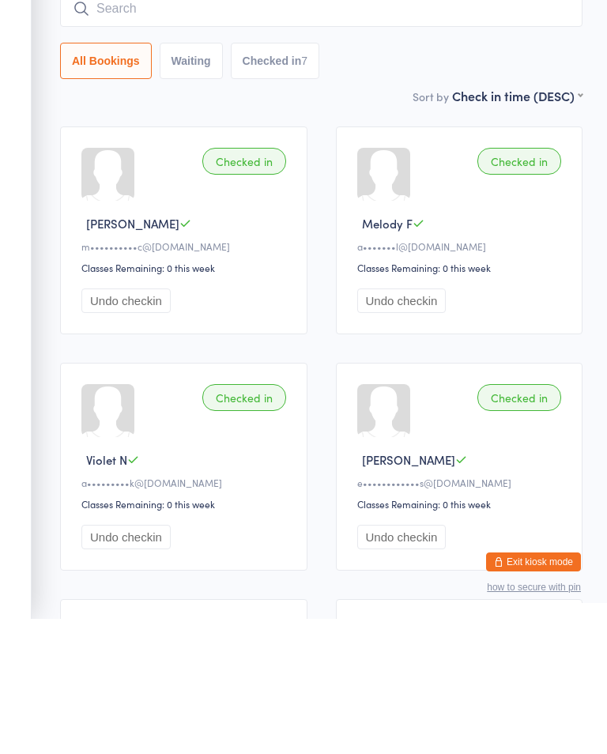
scroll to position [135, 0]
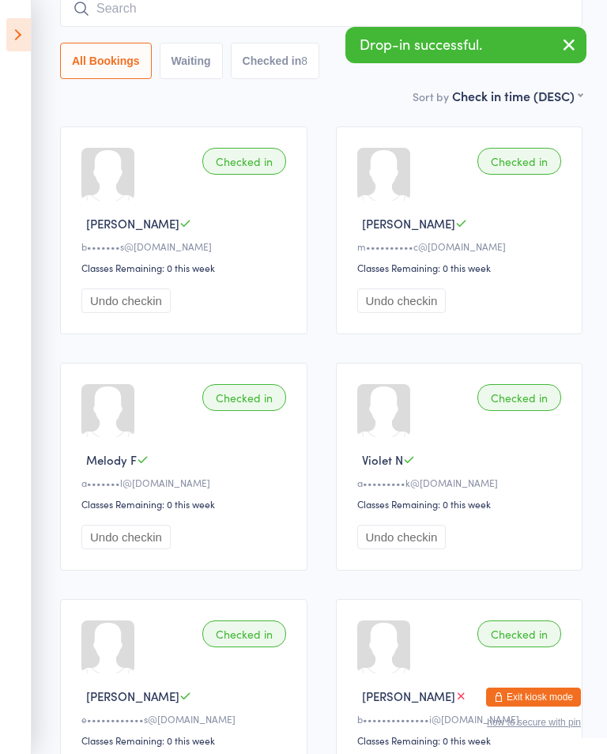
click at [163, 7] on input "search" at bounding box center [321, 9] width 522 height 36
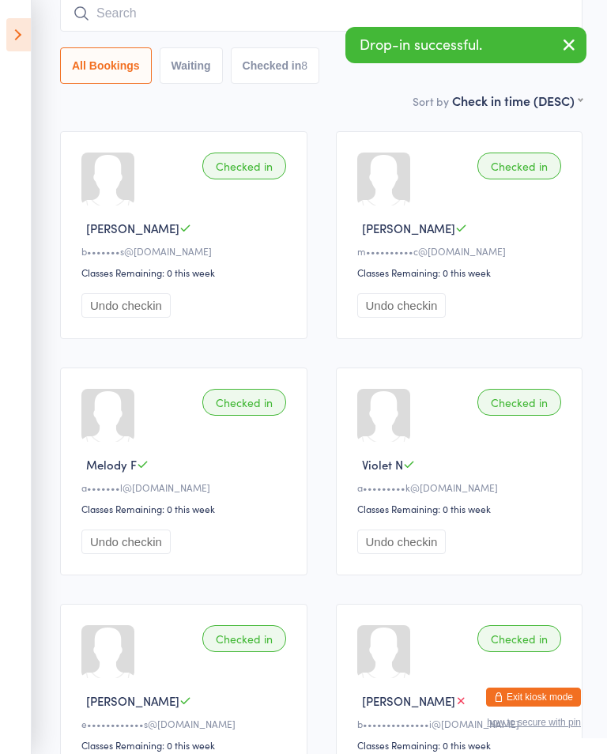
scroll to position [127, 0]
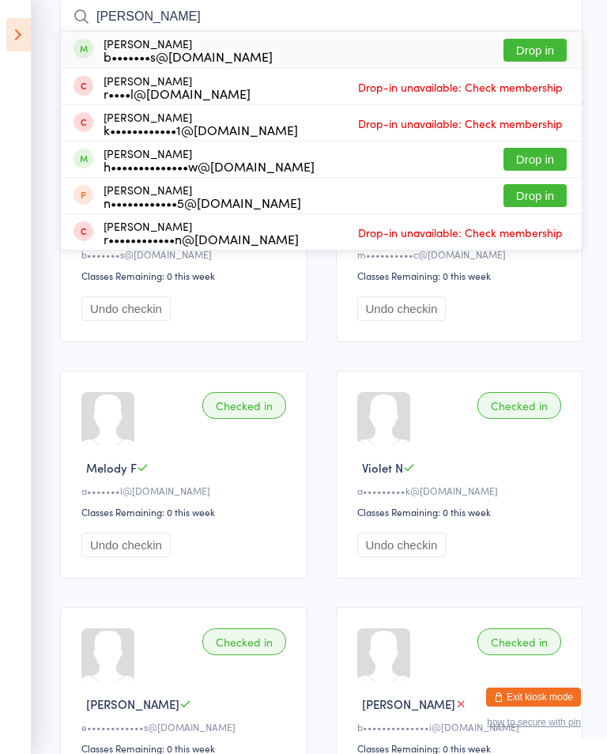
type input "[PERSON_NAME]"
click at [173, 43] on div "[PERSON_NAME] b•••••••s@[DOMAIN_NAME]" at bounding box center [188, 49] width 169 height 25
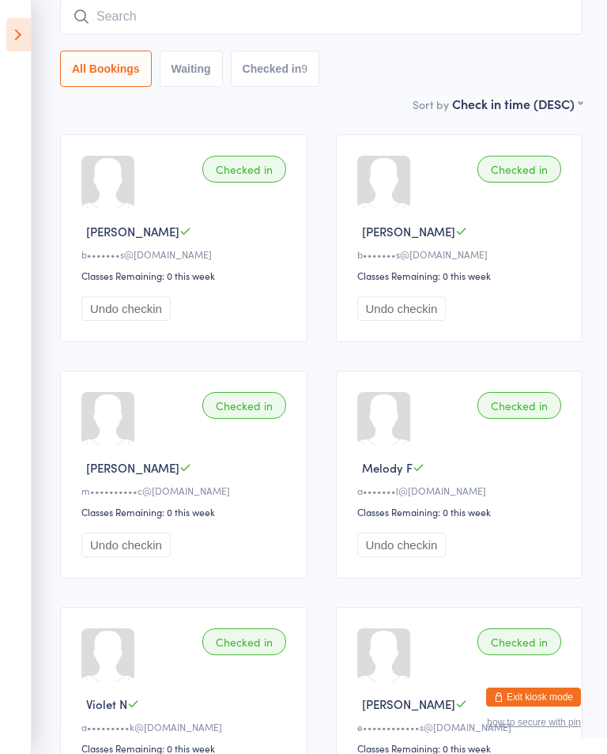
click at [484, 22] on input "search" at bounding box center [321, 16] width 522 height 36
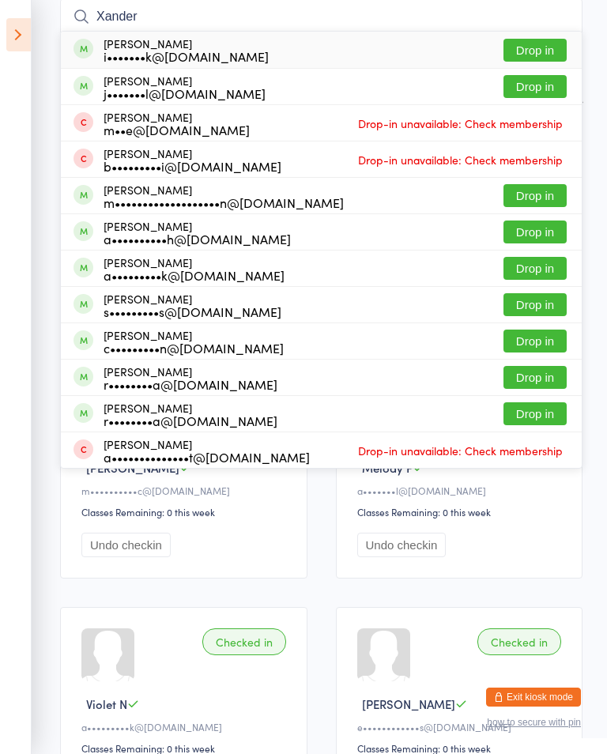
type input "Xander"
click at [537, 43] on button "Drop in" at bounding box center [534, 50] width 63 height 23
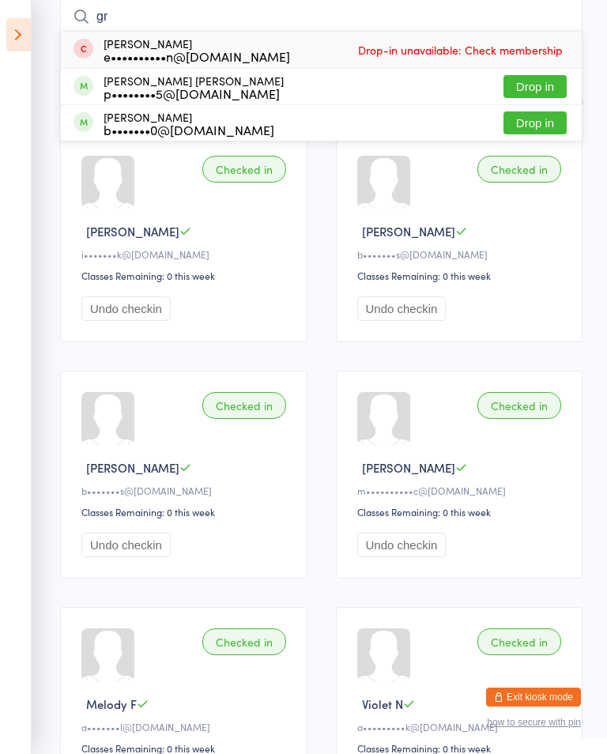
type input "g"
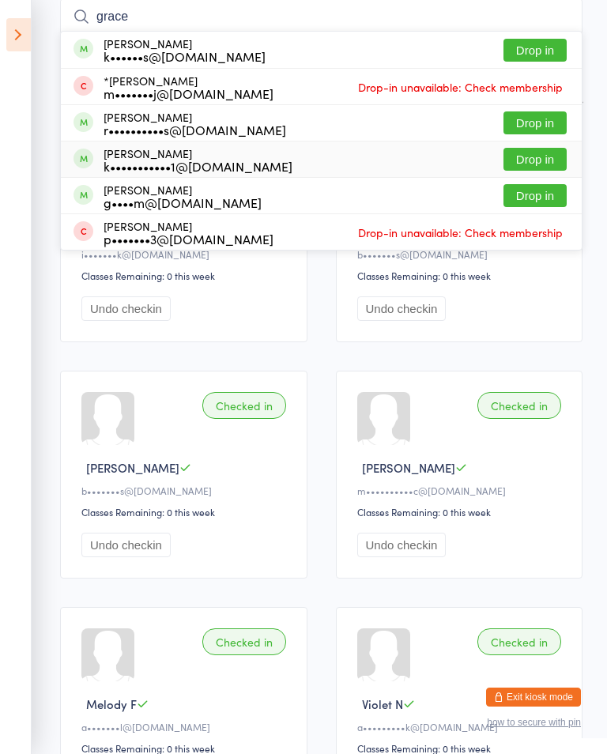
type input "grace"
click at [90, 150] on div "[PERSON_NAME] k•••••••••••1@[DOMAIN_NAME]" at bounding box center [182, 159] width 219 height 25
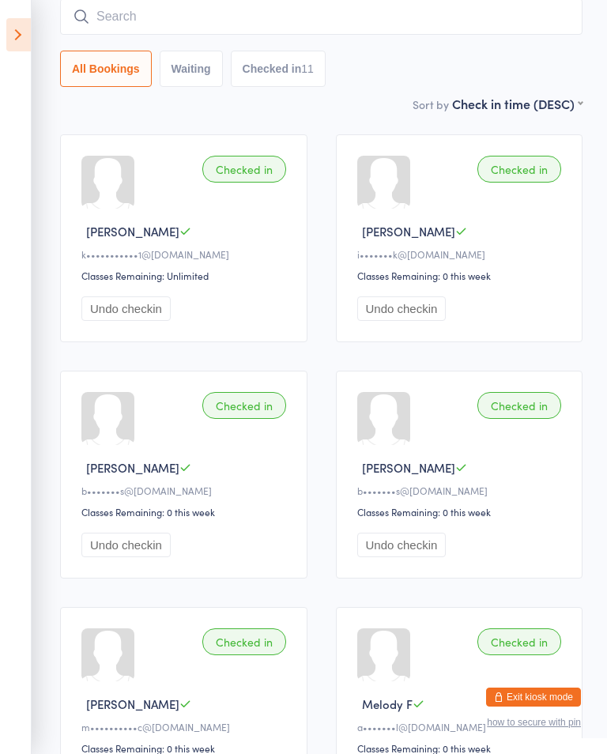
click at [18, 24] on icon at bounding box center [18, 34] width 24 height 33
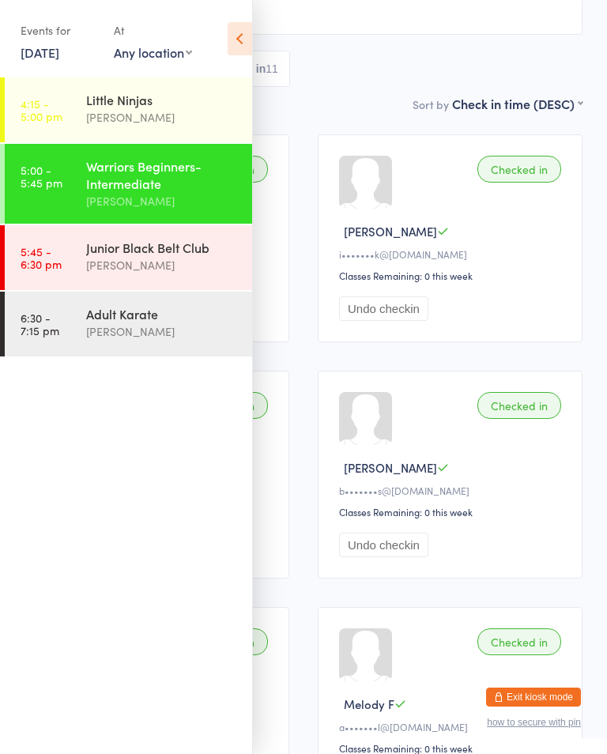
click at [43, 256] on time "5:45 - 6:30 pm" at bounding box center [41, 257] width 41 height 25
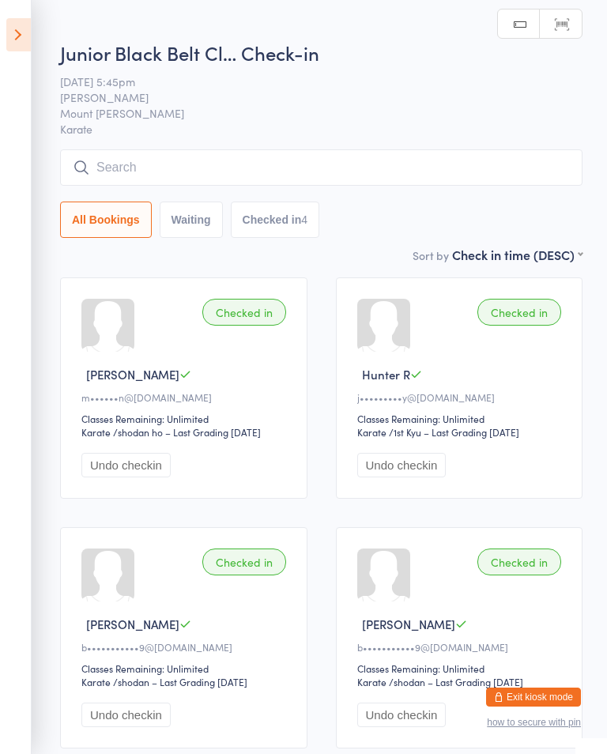
click at [94, 148] on div "Junior Black Belt Cl… Check-in [DATE] 5:45pm Shihan [PERSON_NAME] Mount [PERSON…" at bounding box center [321, 143] width 522 height 206
click at [126, 171] on input "search" at bounding box center [321, 167] width 522 height 36
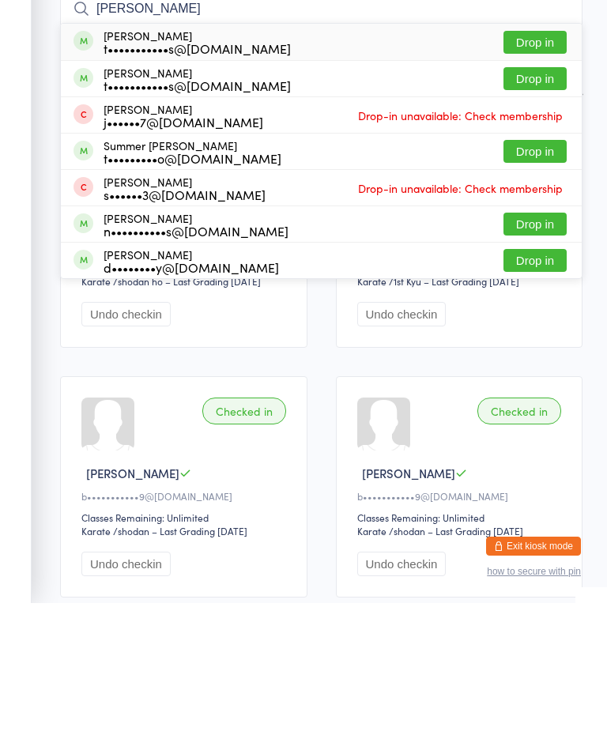
type input "[PERSON_NAME]"
click at [529, 182] on button "Drop in" at bounding box center [534, 193] width 63 height 23
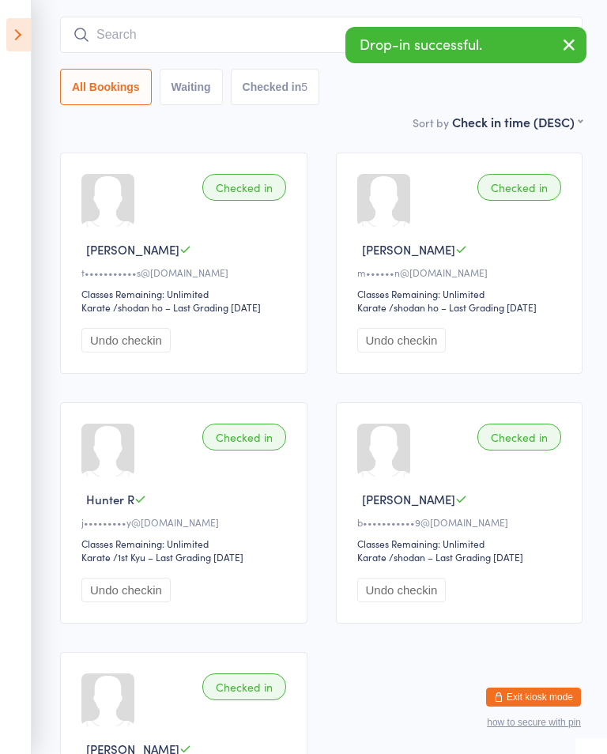
click at [21, 23] on icon at bounding box center [18, 34] width 24 height 33
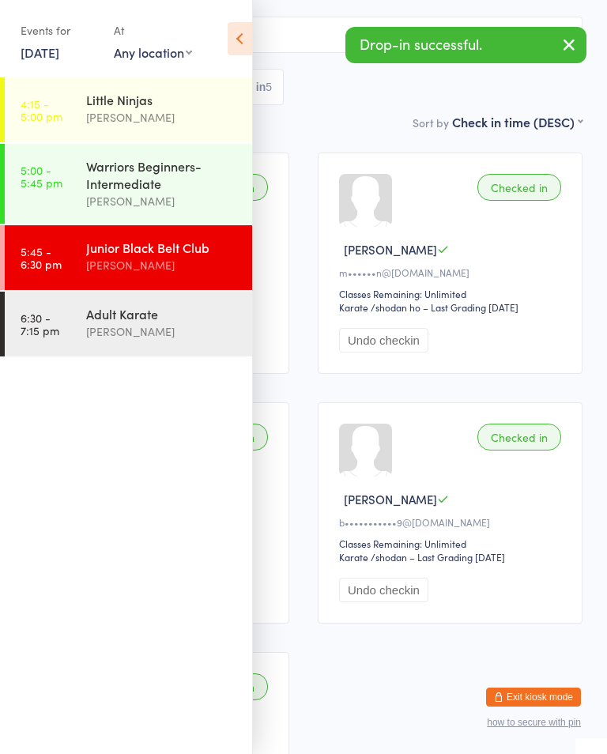
click at [40, 176] on time "5:00 - 5:45 pm" at bounding box center [42, 176] width 42 height 25
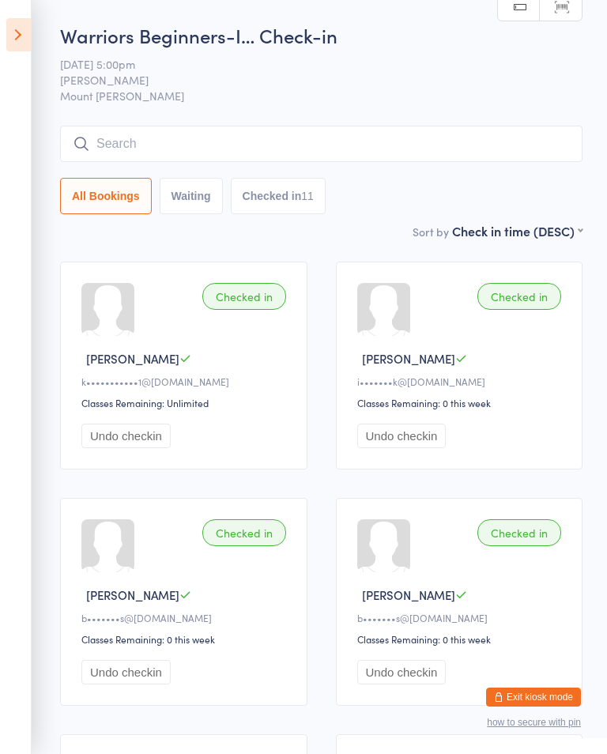
click at [500, 111] on div "Warriors Beginners-I… Check-in [DATE] 5:00pm Shihan [PERSON_NAME] Mount [PERSON…" at bounding box center [321, 122] width 522 height 200
click at [515, 141] on input "search" at bounding box center [321, 144] width 522 height 36
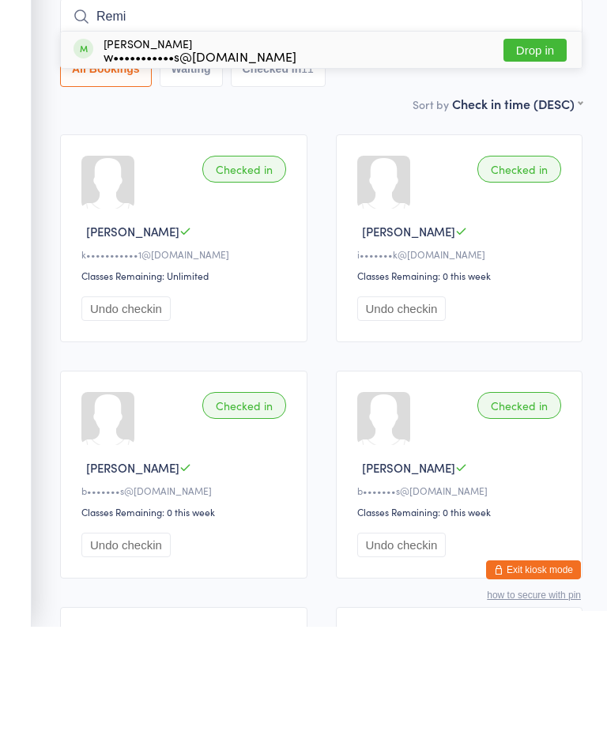
type input "Remi"
click at [558, 166] on button "Drop in" at bounding box center [534, 177] width 63 height 23
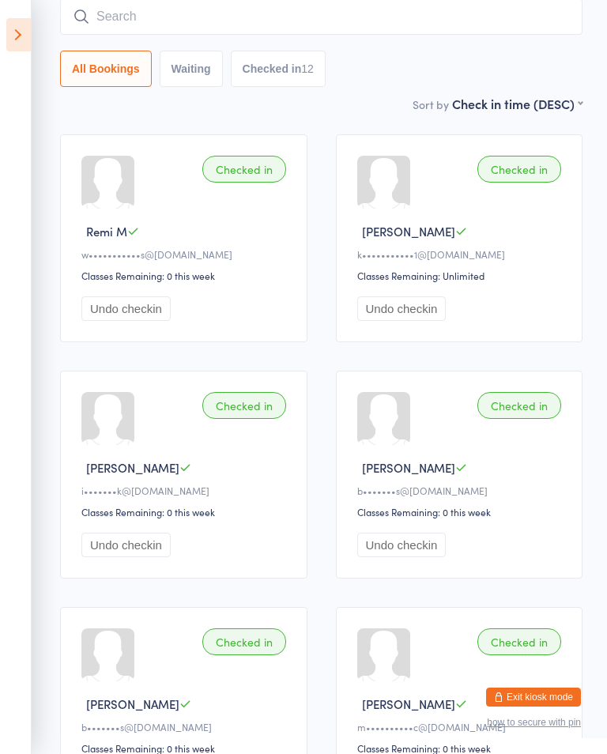
click at [518, 28] on input "search" at bounding box center [321, 16] width 522 height 36
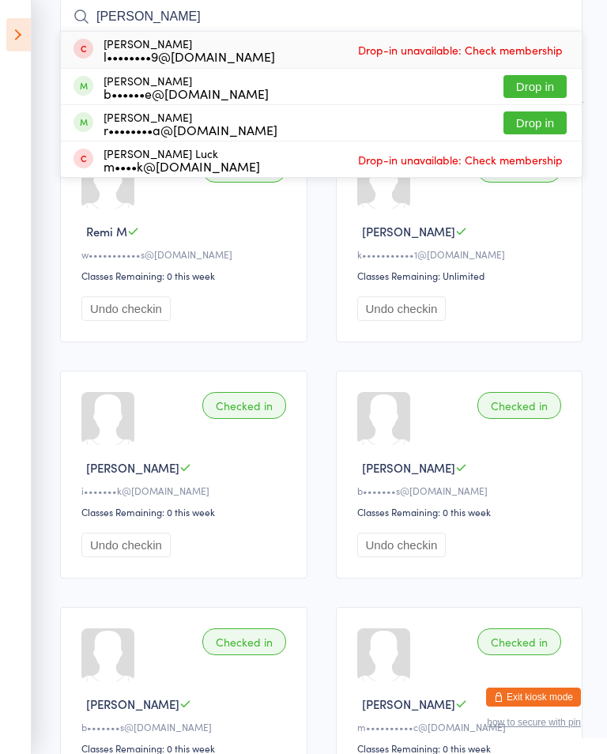
type input "[PERSON_NAME]"
click at [548, 88] on button "Drop in" at bounding box center [534, 86] width 63 height 23
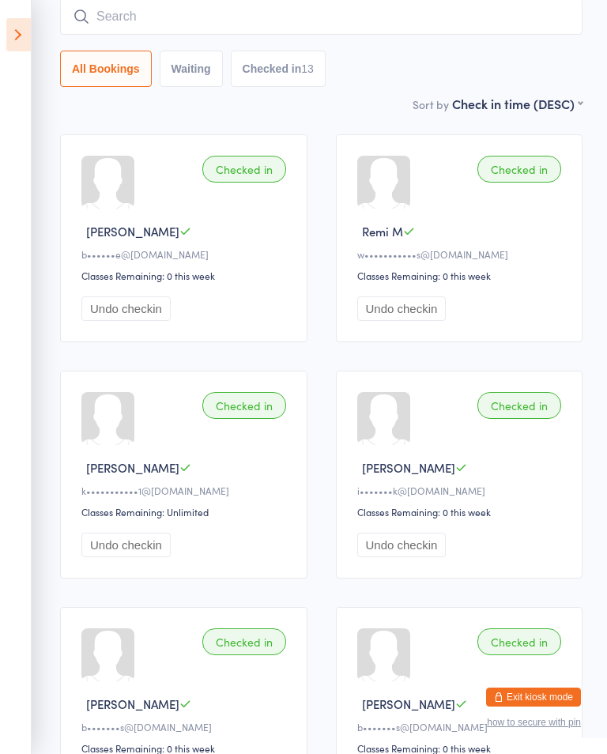
click at [349, 12] on input "search" at bounding box center [321, 16] width 522 height 36
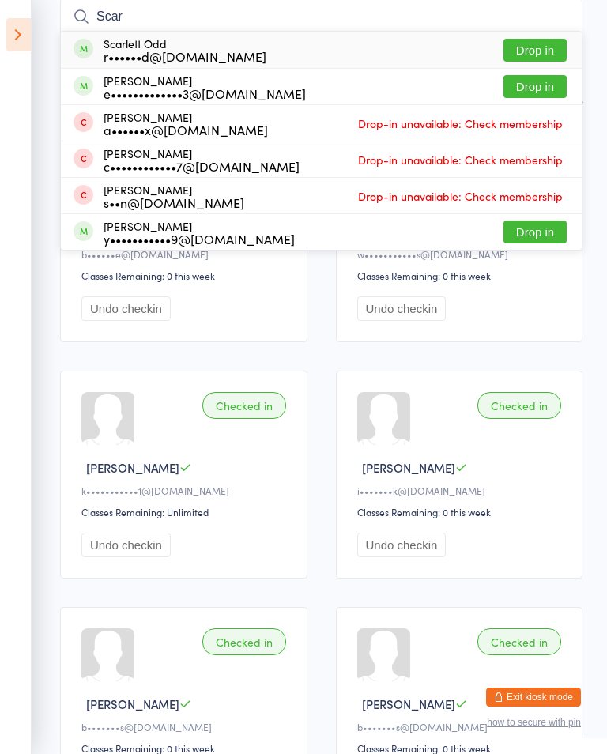
type input "Scar"
click at [539, 41] on button "Drop in" at bounding box center [534, 50] width 63 height 23
